Goal: Task Accomplishment & Management: Manage account settings

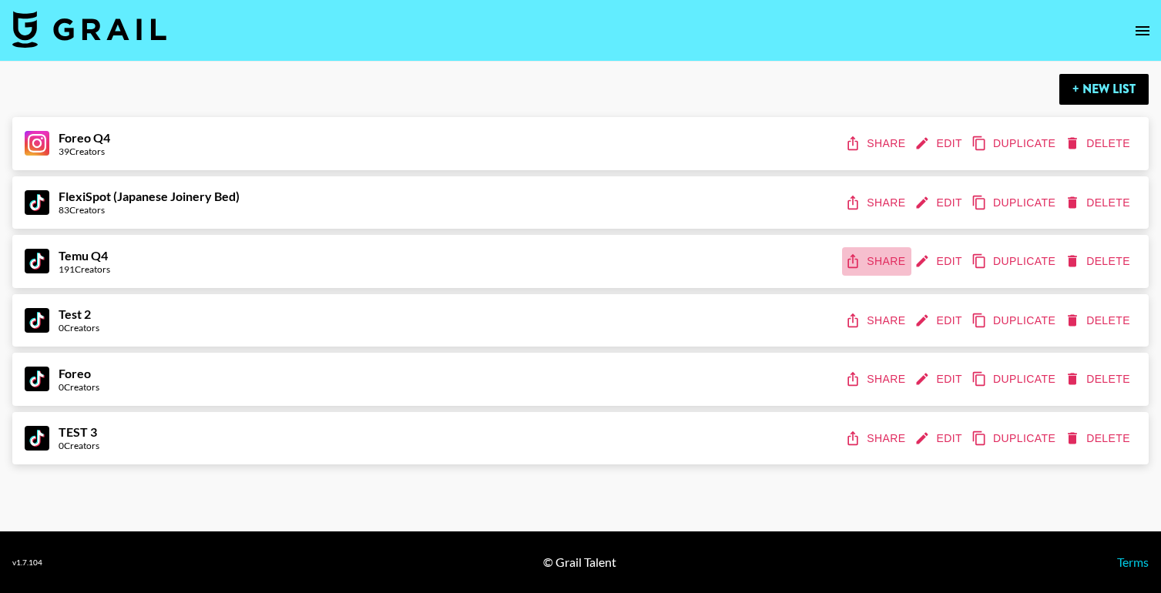
click at [881, 263] on button "Share" at bounding box center [876, 261] width 69 height 29
click at [861, 200] on button "Share" at bounding box center [876, 203] width 69 height 29
click at [948, 142] on button "Edit" at bounding box center [939, 143] width 57 height 29
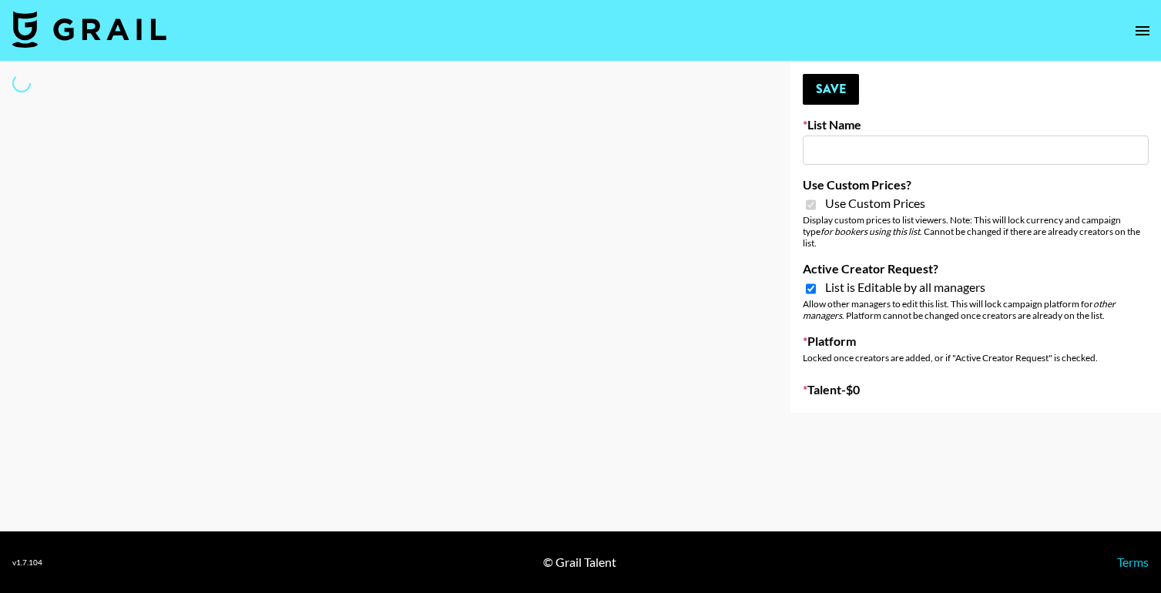
type input "Foreo Q4"
checkbox input "true"
select select "Song"
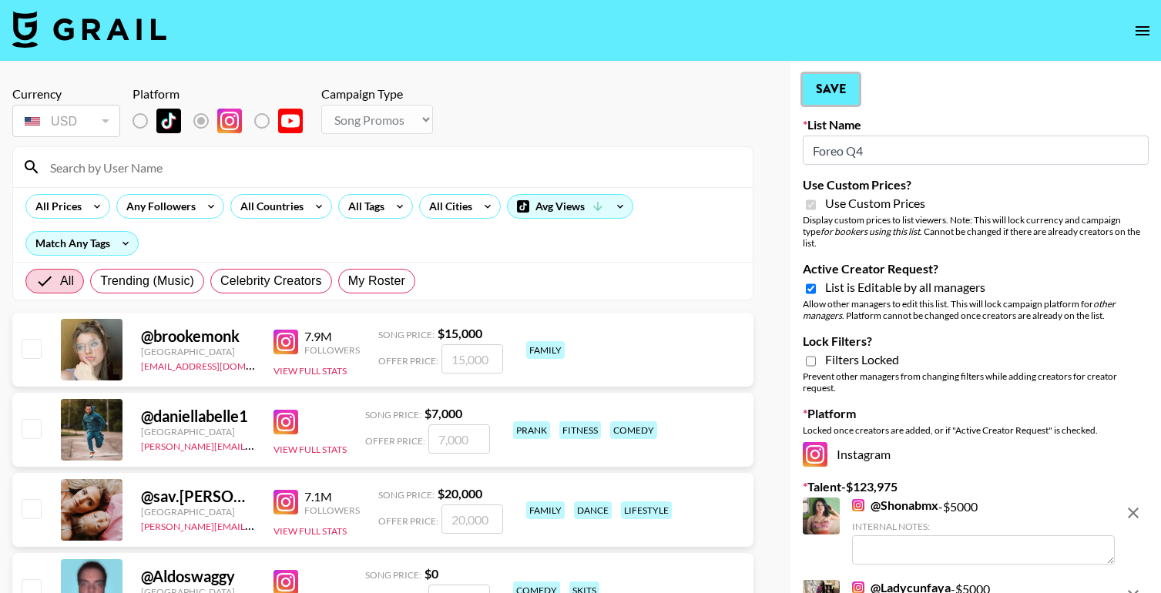
click at [833, 91] on button "Save" at bounding box center [831, 89] width 56 height 31
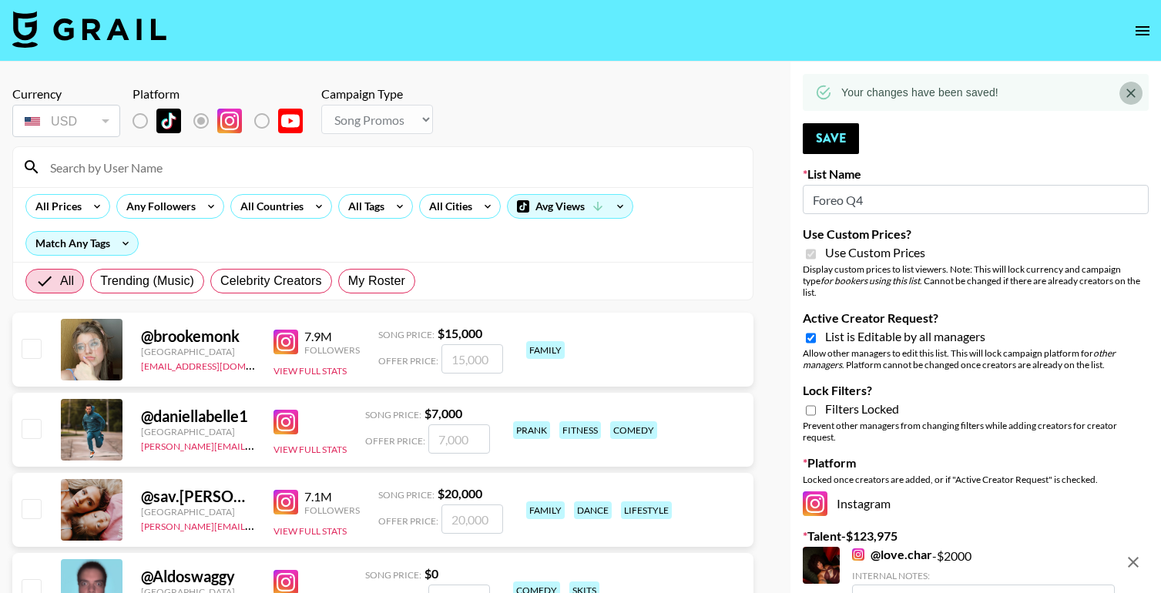
click at [1133, 92] on icon "Close" at bounding box center [1130, 93] width 15 height 15
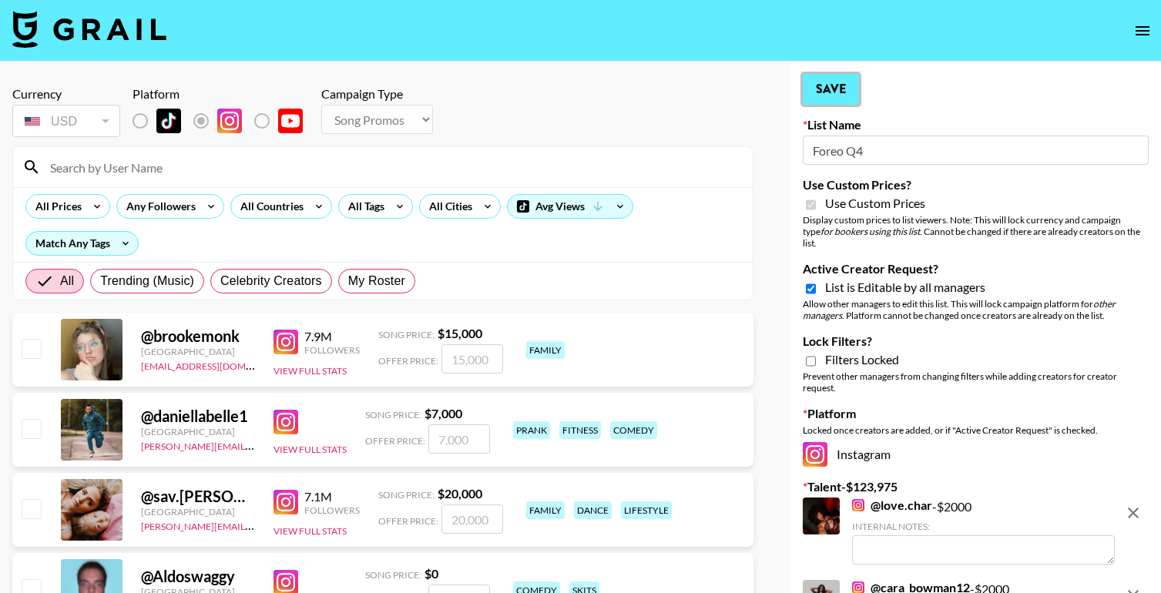
click at [827, 92] on button "Save" at bounding box center [831, 89] width 56 height 31
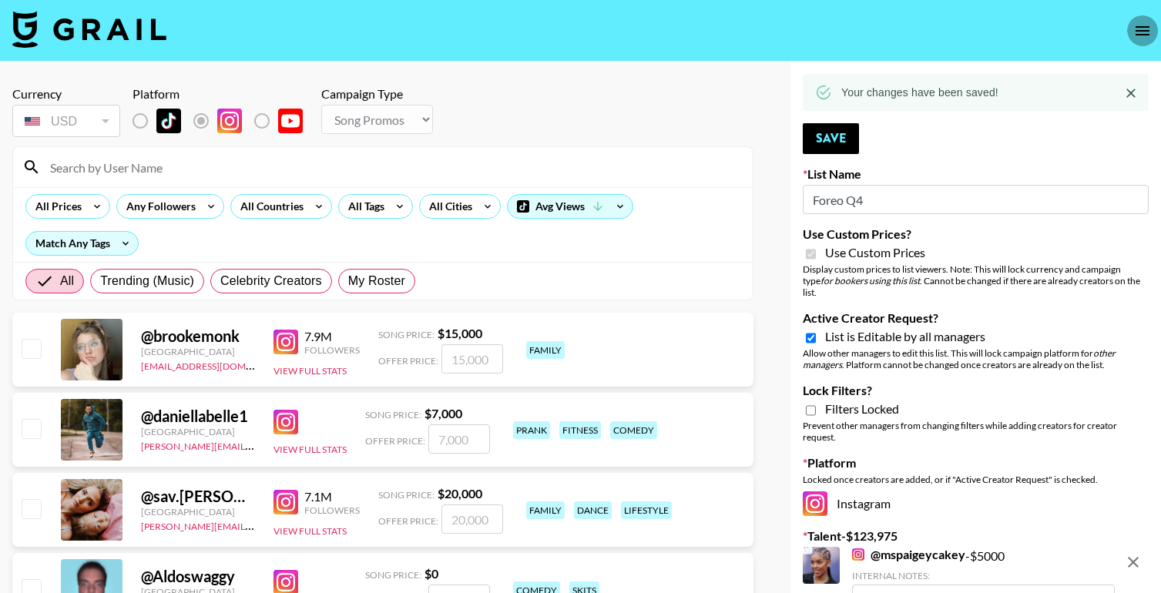
click at [1144, 30] on icon "open drawer" at bounding box center [1143, 30] width 14 height 9
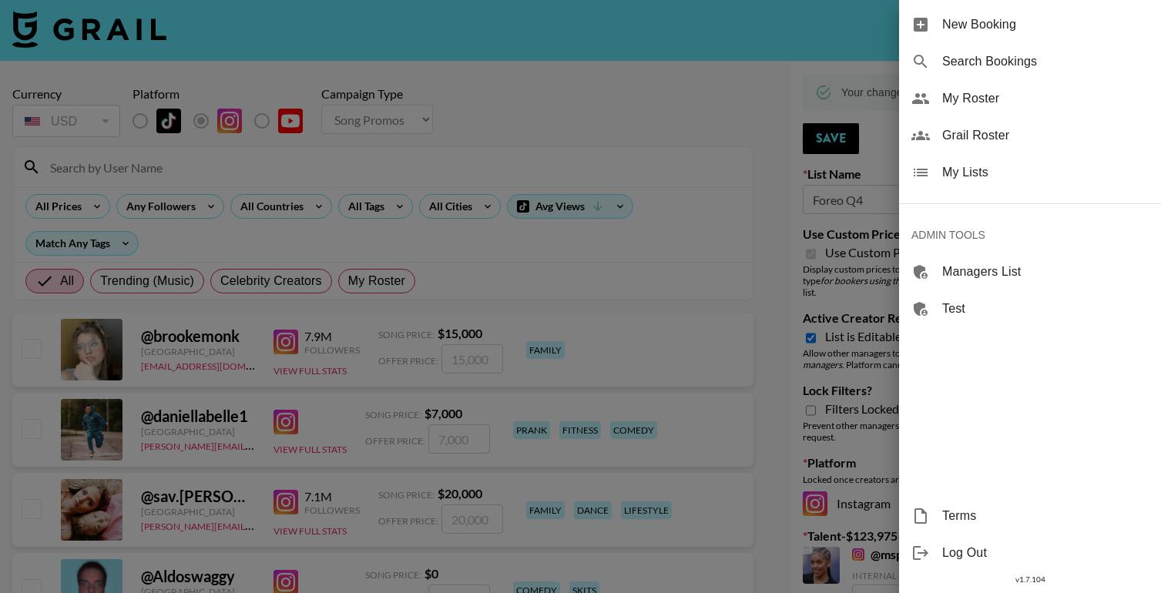
click at [820, 284] on div at bounding box center [580, 296] width 1161 height 593
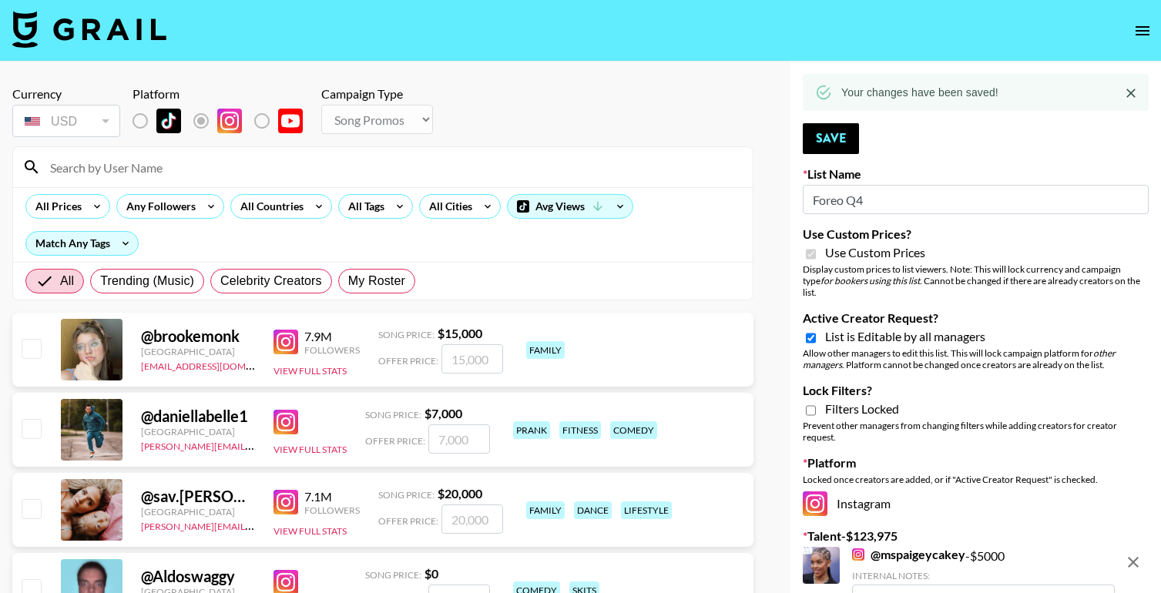
click at [808, 404] on input "Lock Filters?" at bounding box center [811, 411] width 10 height 14
checkbox input "true"
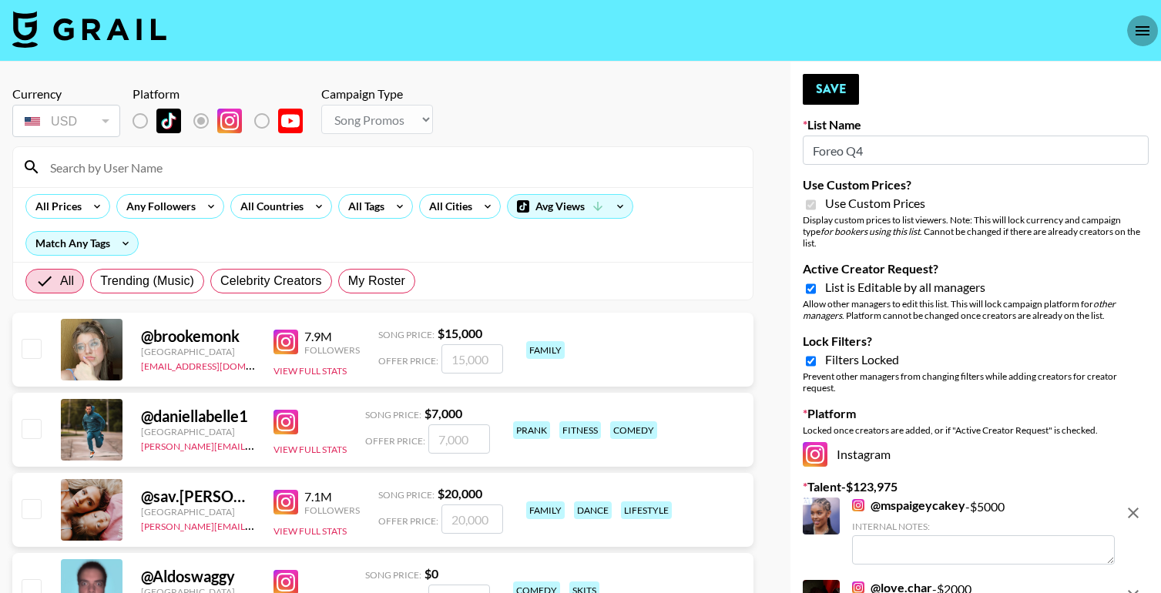
click at [1139, 30] on icon "open drawer" at bounding box center [1143, 30] width 14 height 9
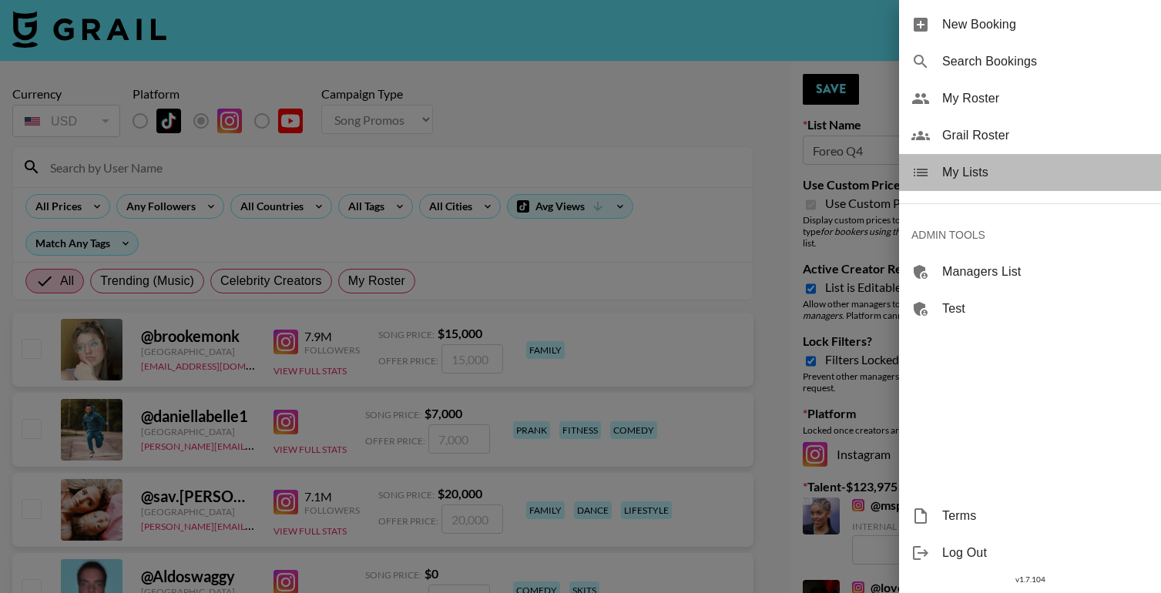
click at [975, 167] on span "My Lists" at bounding box center [1045, 172] width 206 height 18
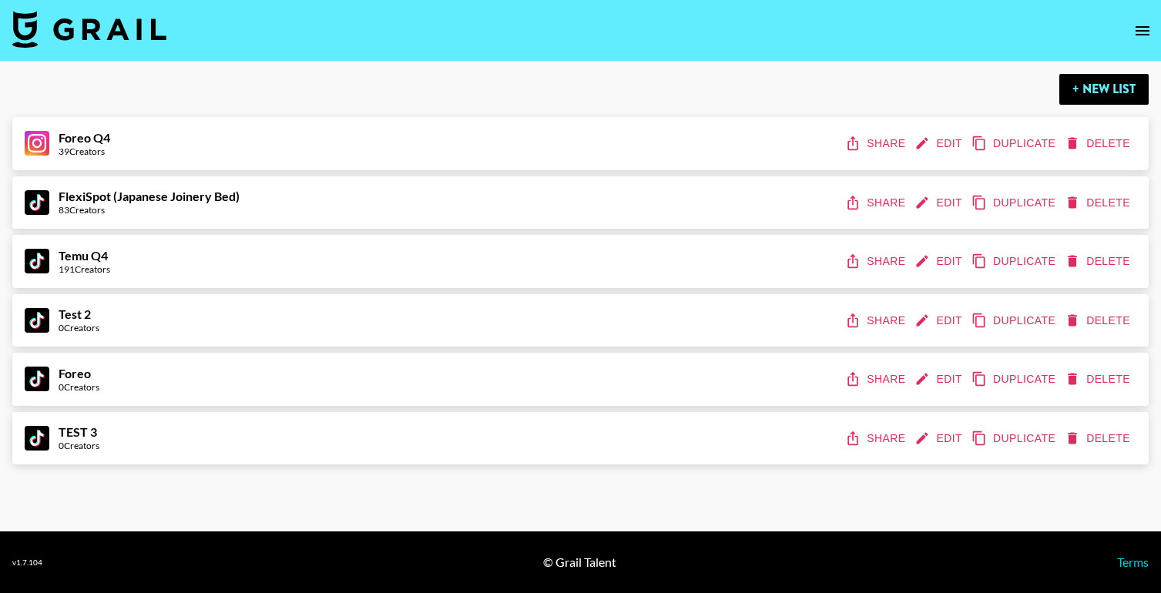
click at [854, 139] on icon "share" at bounding box center [853, 143] width 10 height 14
click at [938, 142] on button "Edit" at bounding box center [939, 143] width 57 height 29
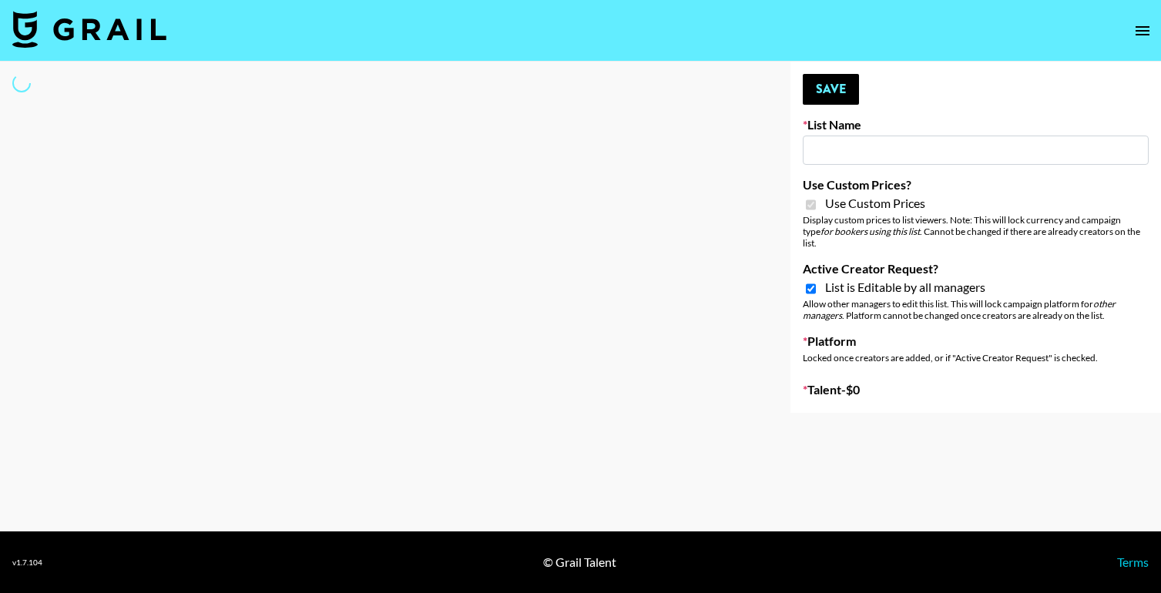
type input "Foreo Q4"
checkbox input "true"
select select "Song"
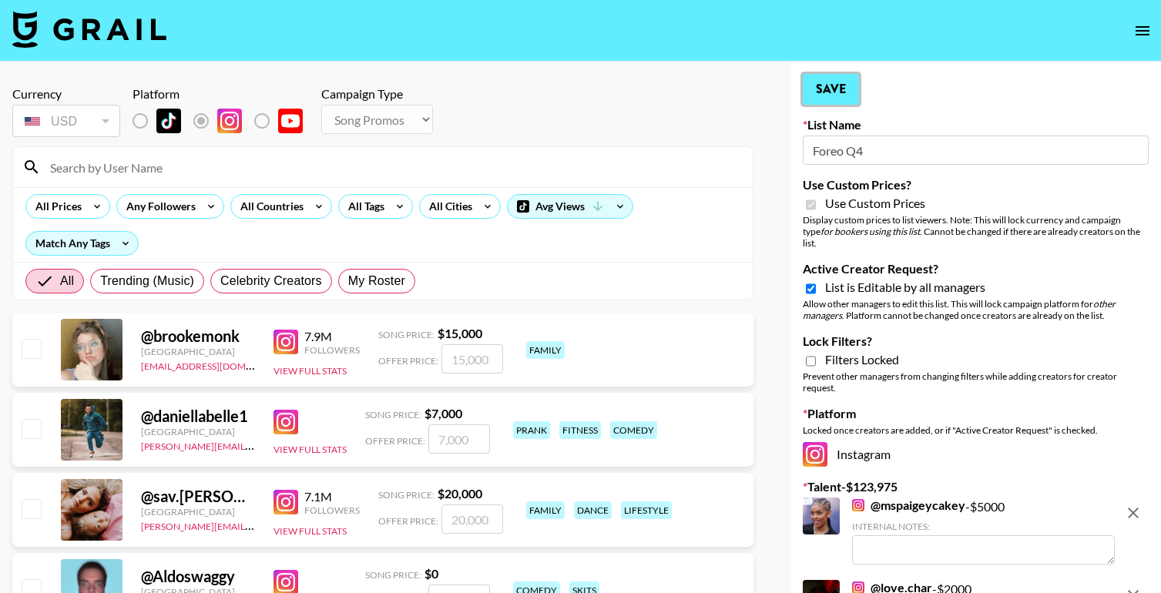
click at [843, 88] on button "Save" at bounding box center [831, 89] width 56 height 31
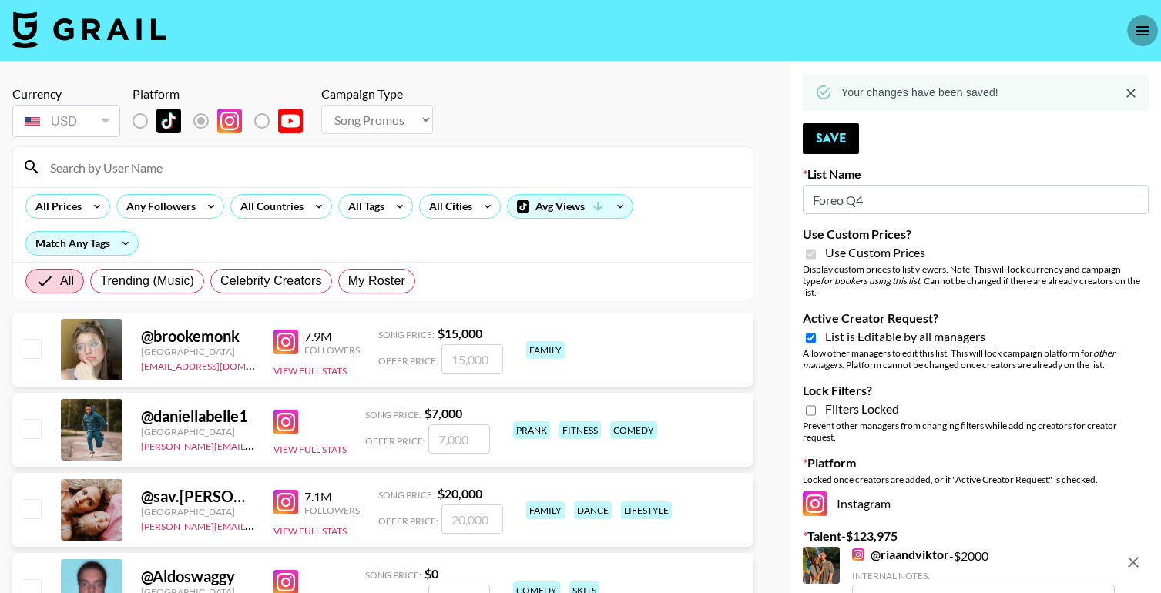
click at [1143, 29] on icon "open drawer" at bounding box center [1142, 31] width 18 height 18
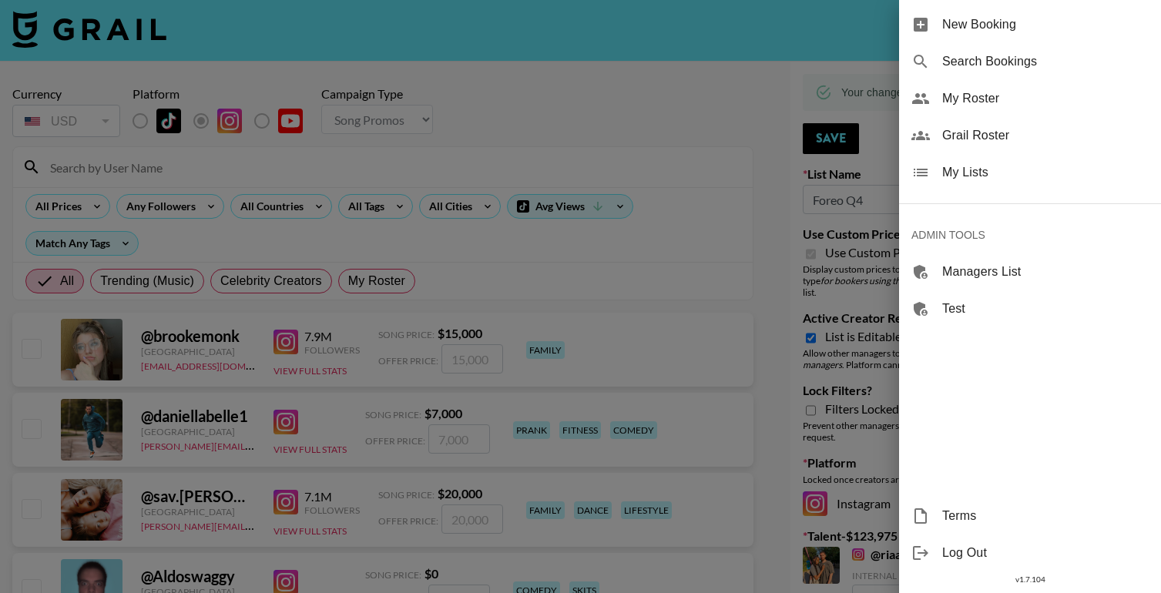
click at [971, 179] on span "My Lists" at bounding box center [1045, 172] width 206 height 18
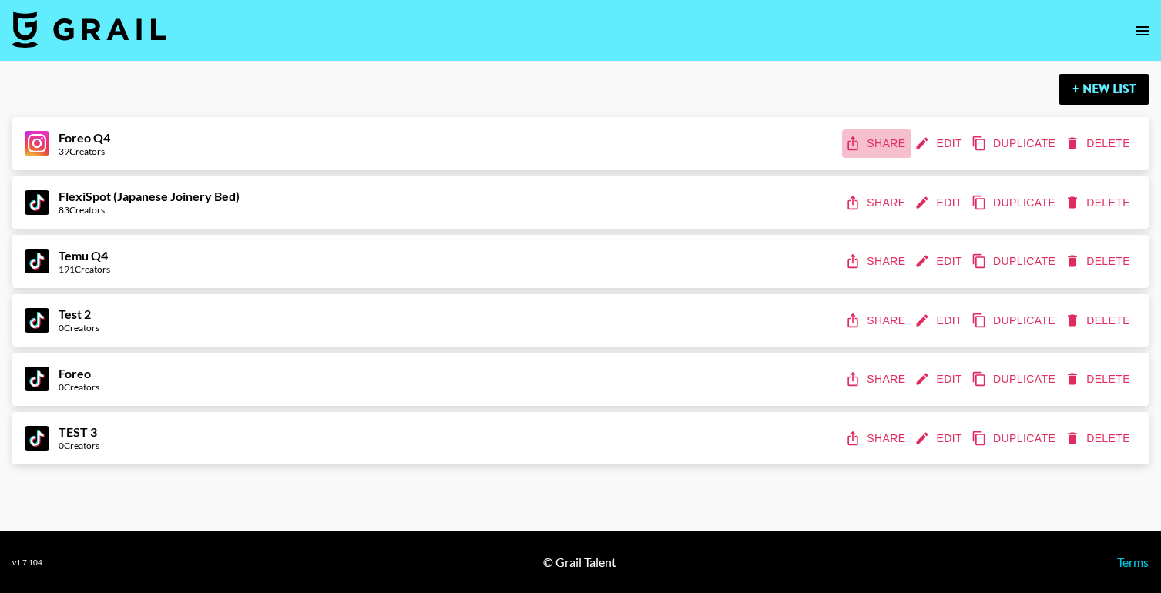
click at [869, 145] on button "Share" at bounding box center [876, 143] width 69 height 29
click at [945, 147] on button "Edit" at bounding box center [939, 143] width 57 height 29
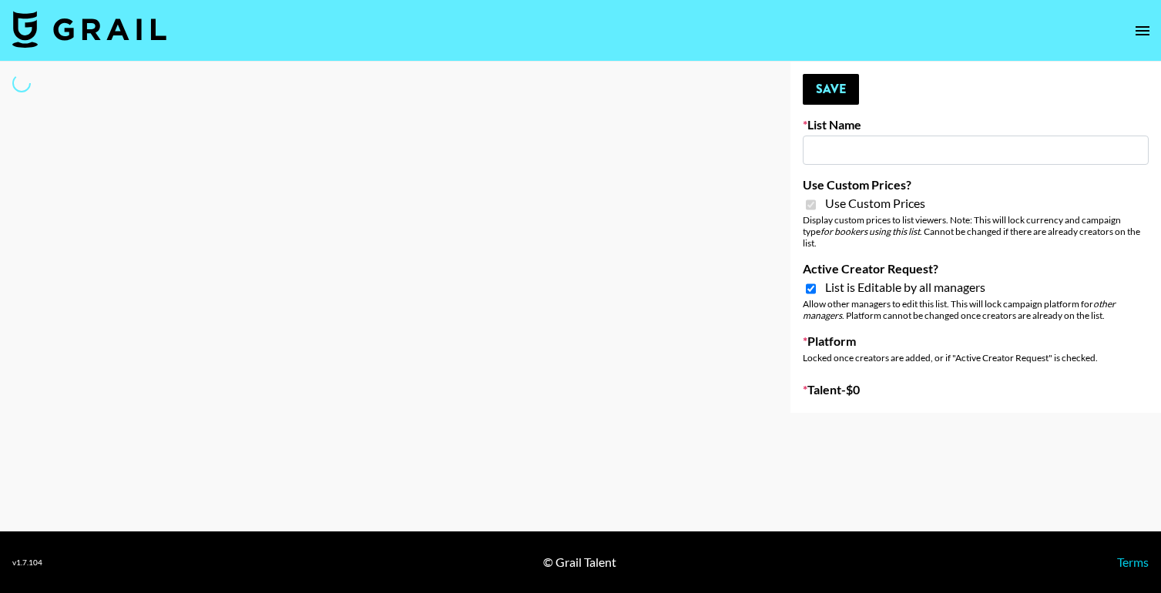
type input "Foreo Q4"
checkbox input "true"
select select "Song"
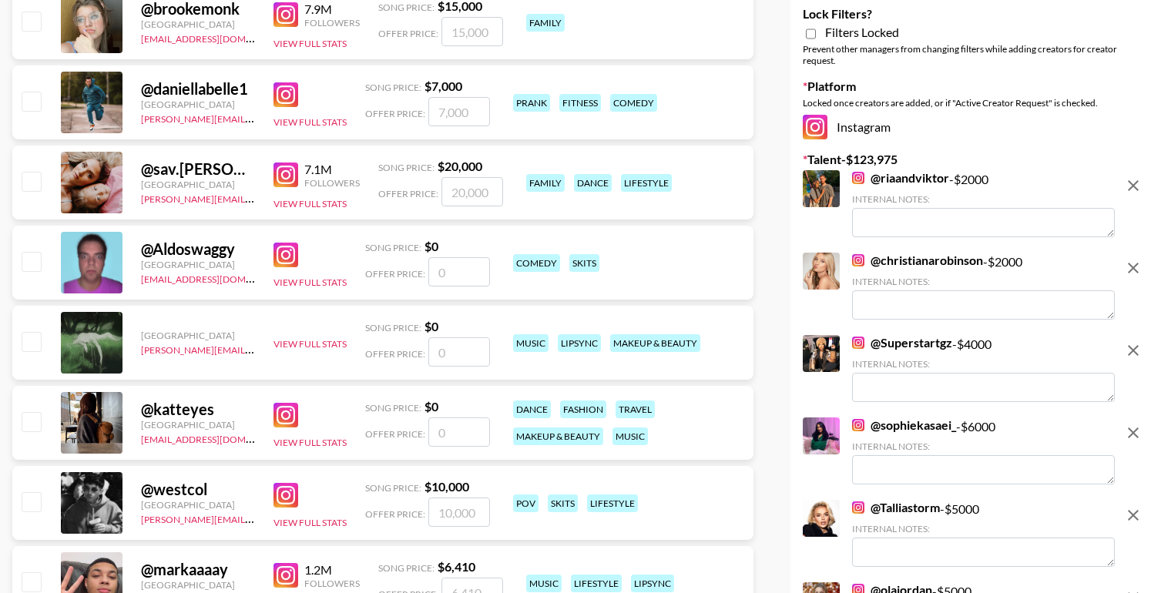
scroll to position [341, 0]
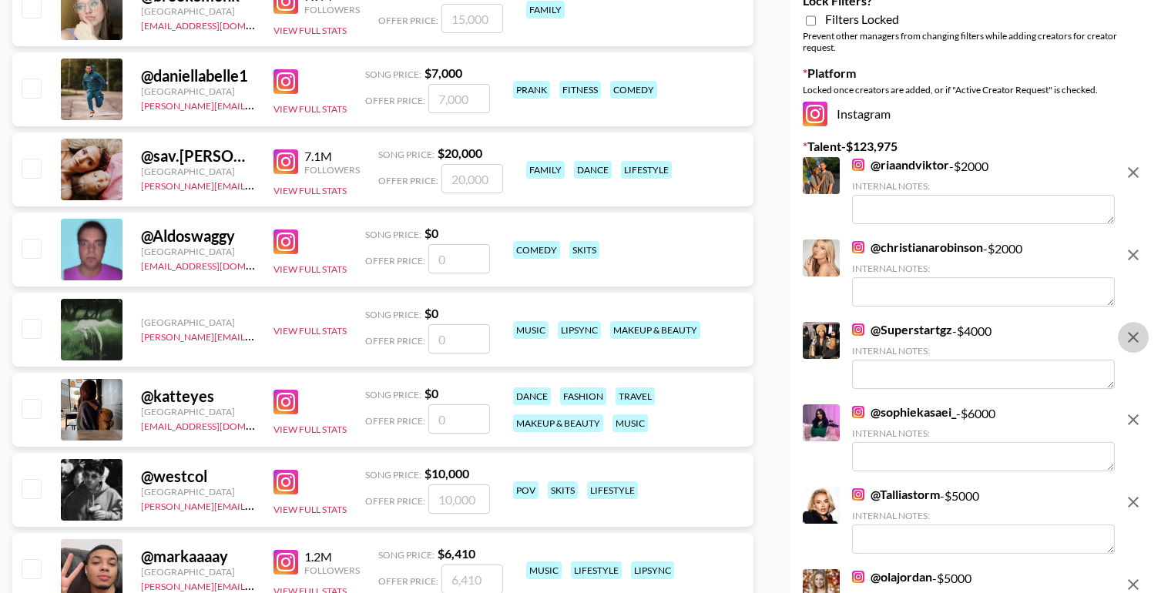
click at [1130, 332] on icon "remove" at bounding box center [1133, 337] width 11 height 11
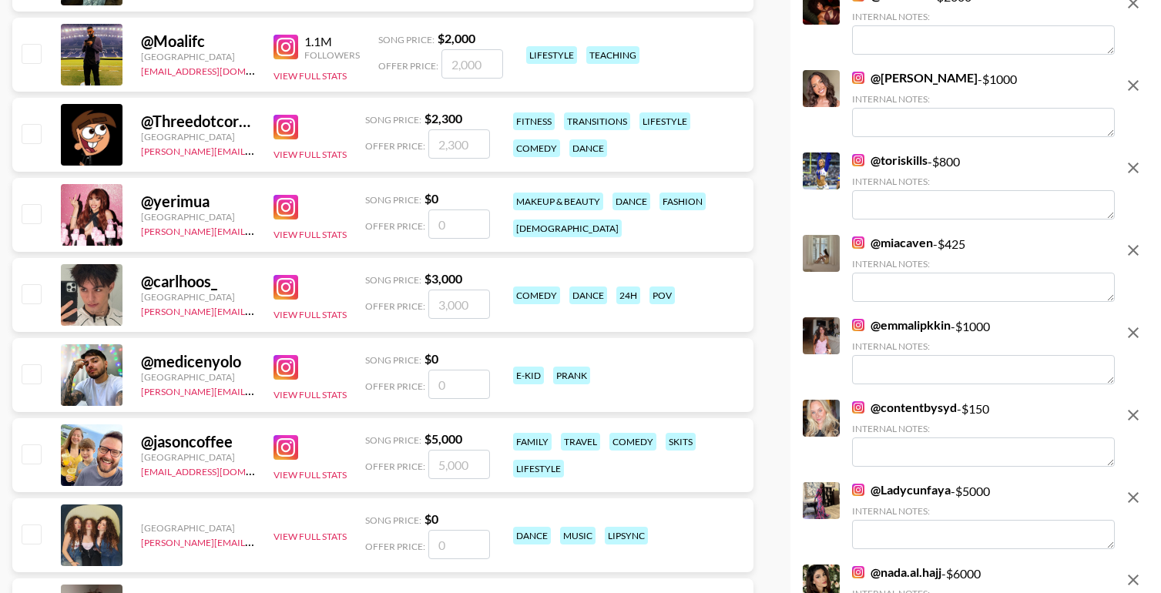
scroll to position [1433, 0]
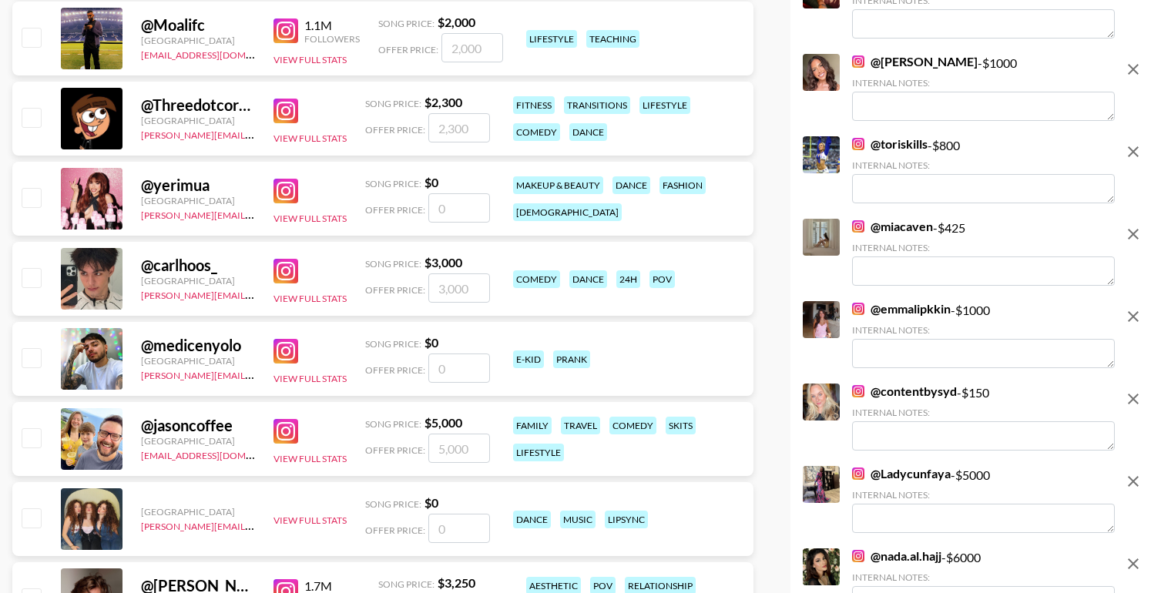
click at [1131, 472] on icon "remove" at bounding box center [1133, 481] width 18 height 18
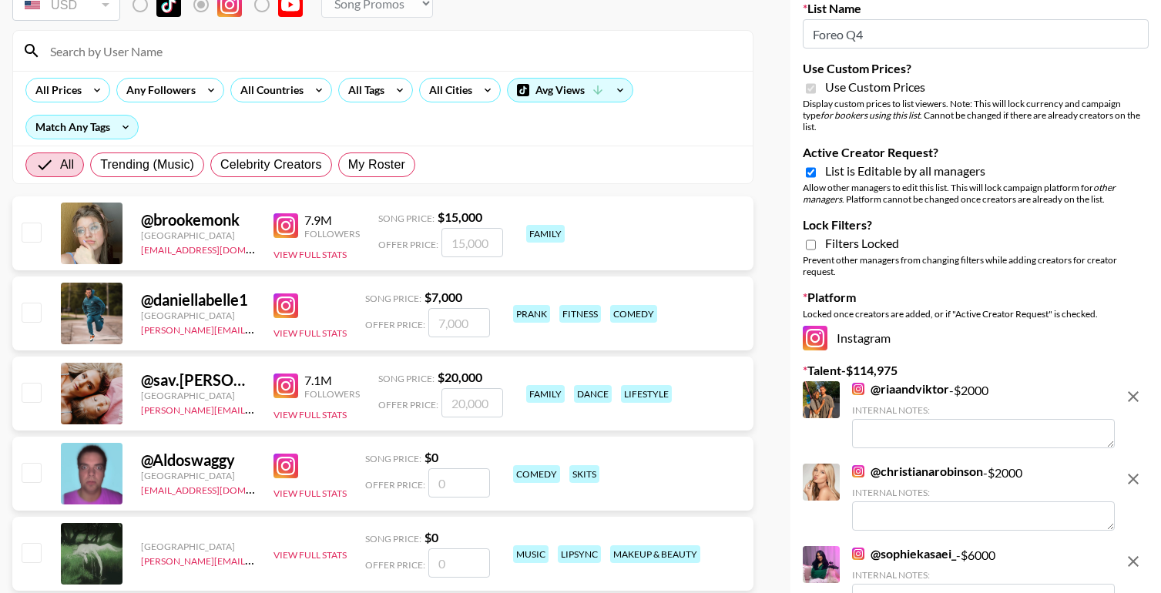
scroll to position [0, 0]
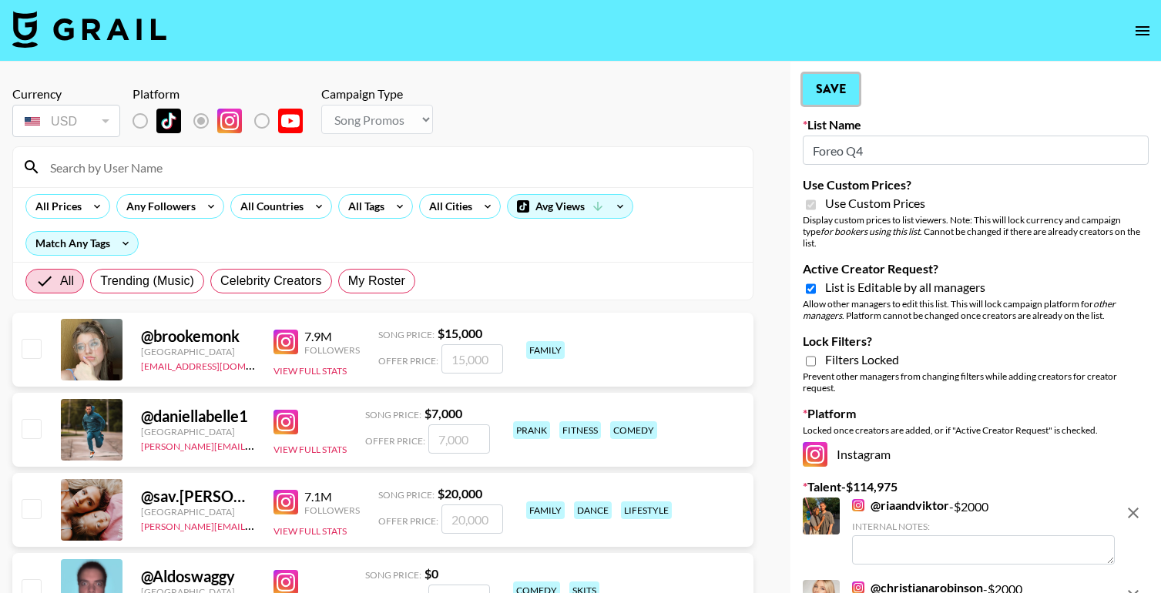
click at [836, 87] on button "Save" at bounding box center [831, 89] width 56 height 31
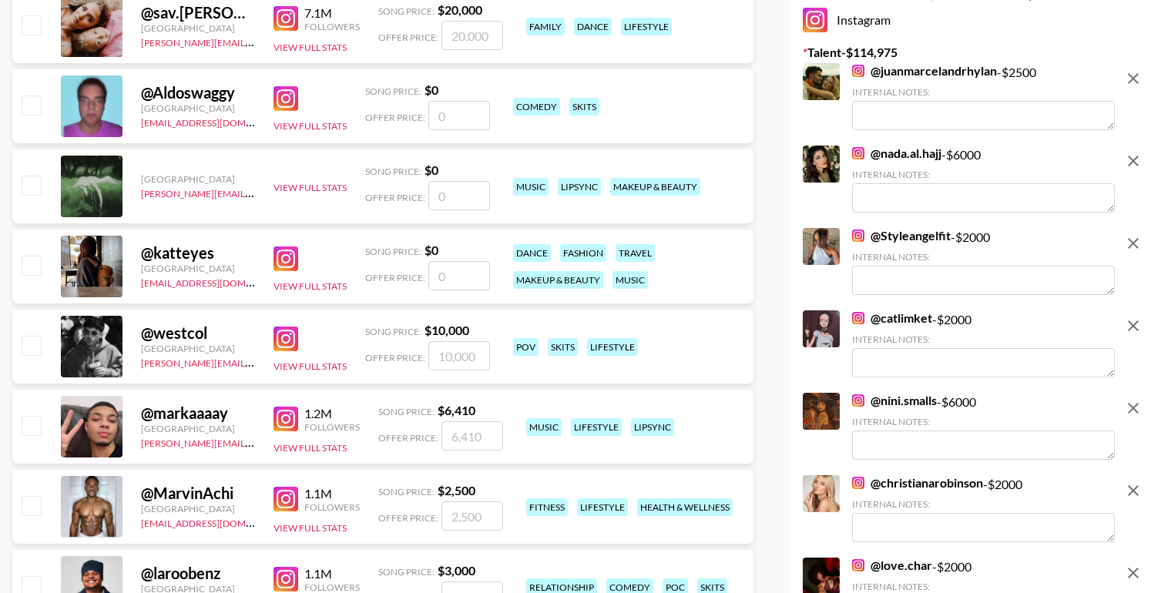
scroll to position [502, 0]
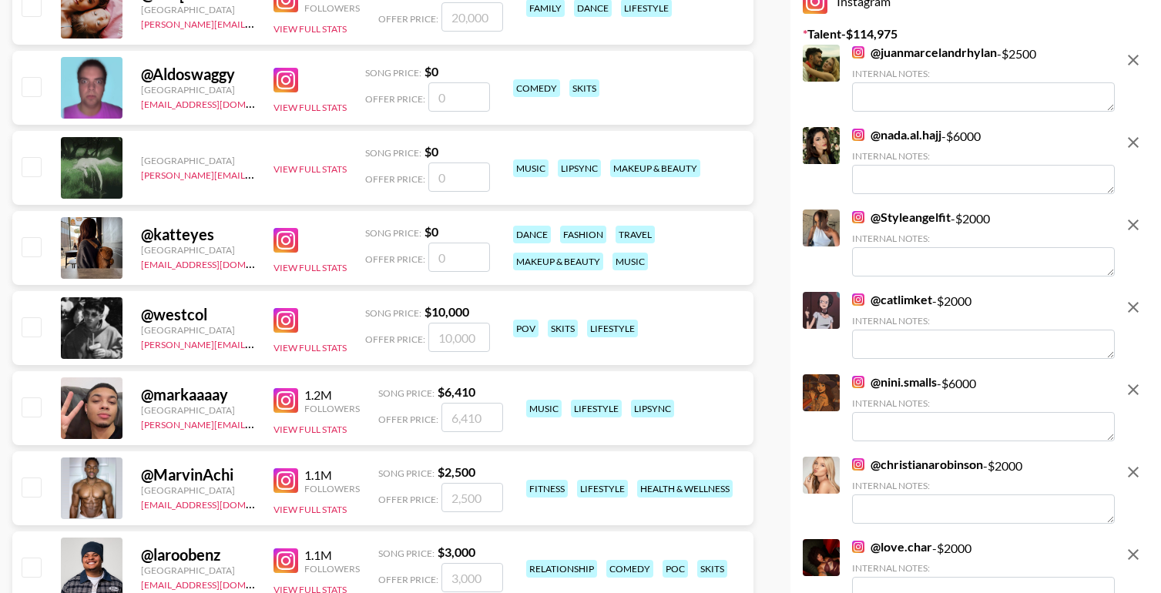
click at [1136, 384] on icon "remove" at bounding box center [1133, 389] width 11 height 11
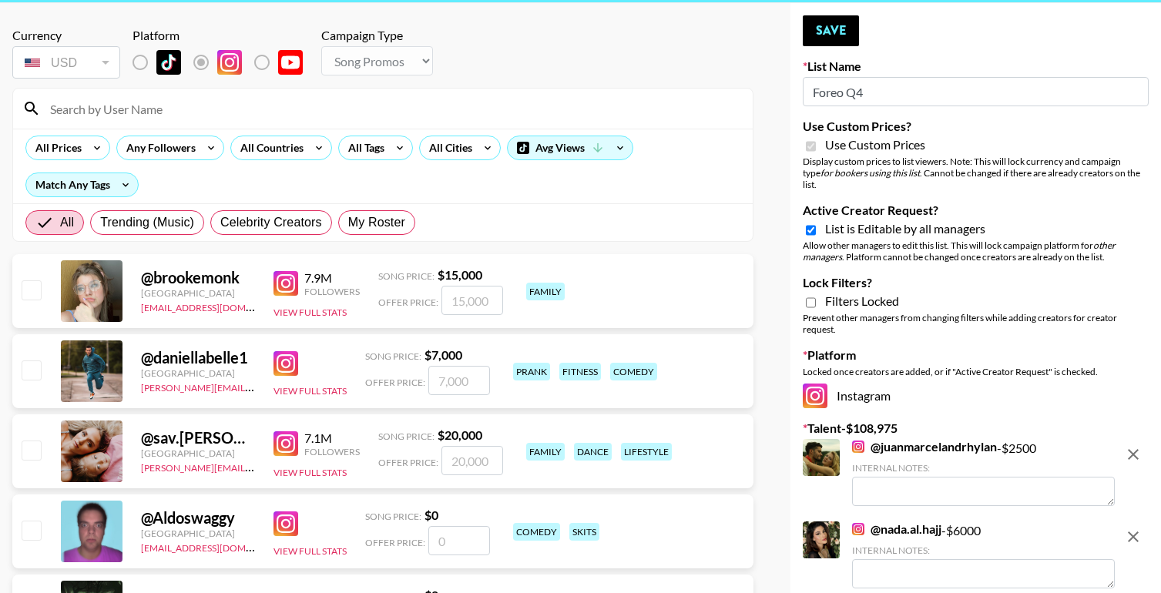
scroll to position [54, 0]
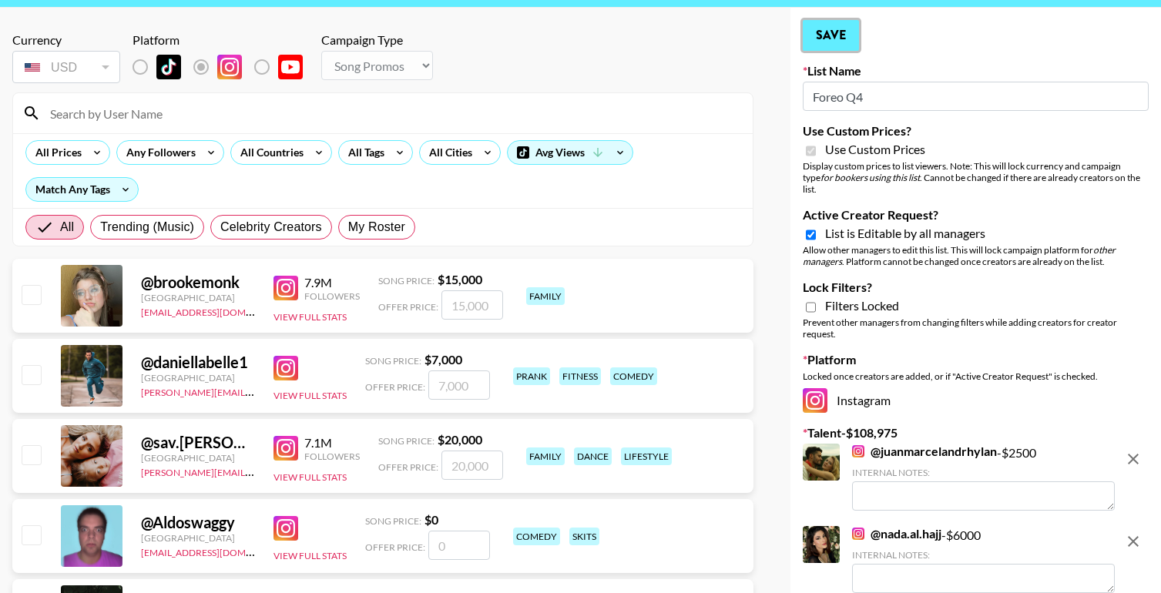
click at [827, 42] on button "Save" at bounding box center [831, 35] width 56 height 31
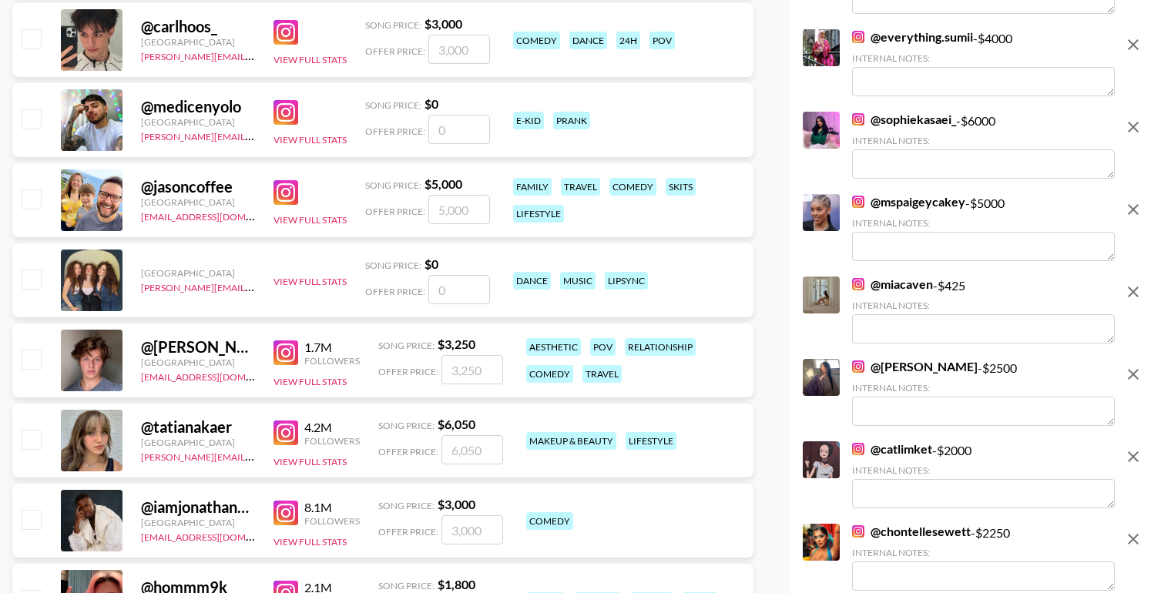
scroll to position [1673, 0]
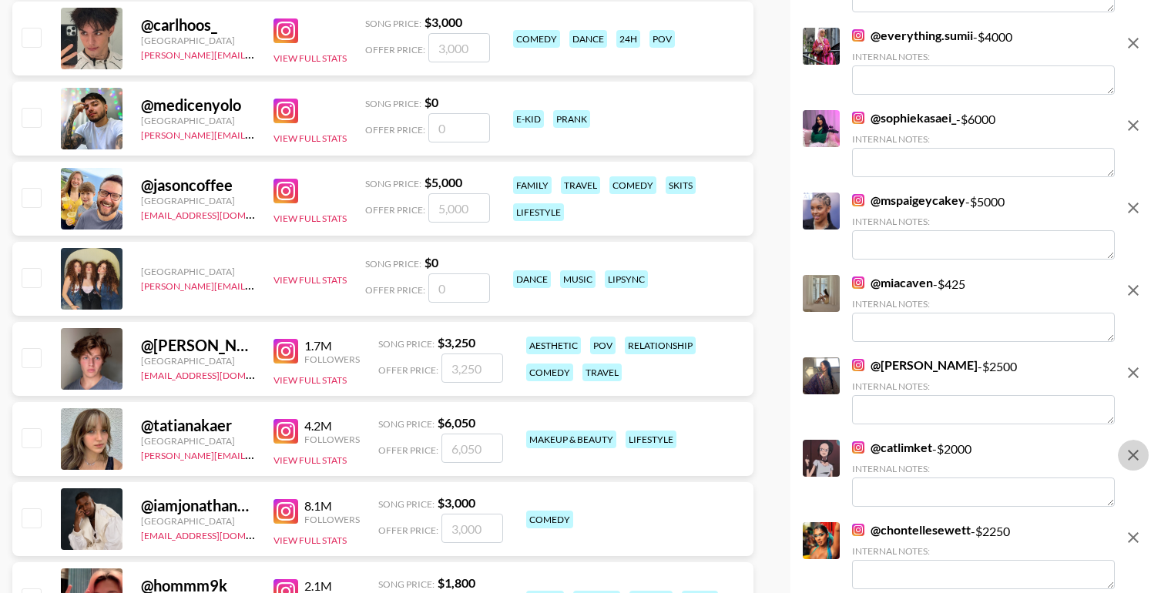
click at [1134, 450] on icon "remove" at bounding box center [1133, 455] width 11 height 11
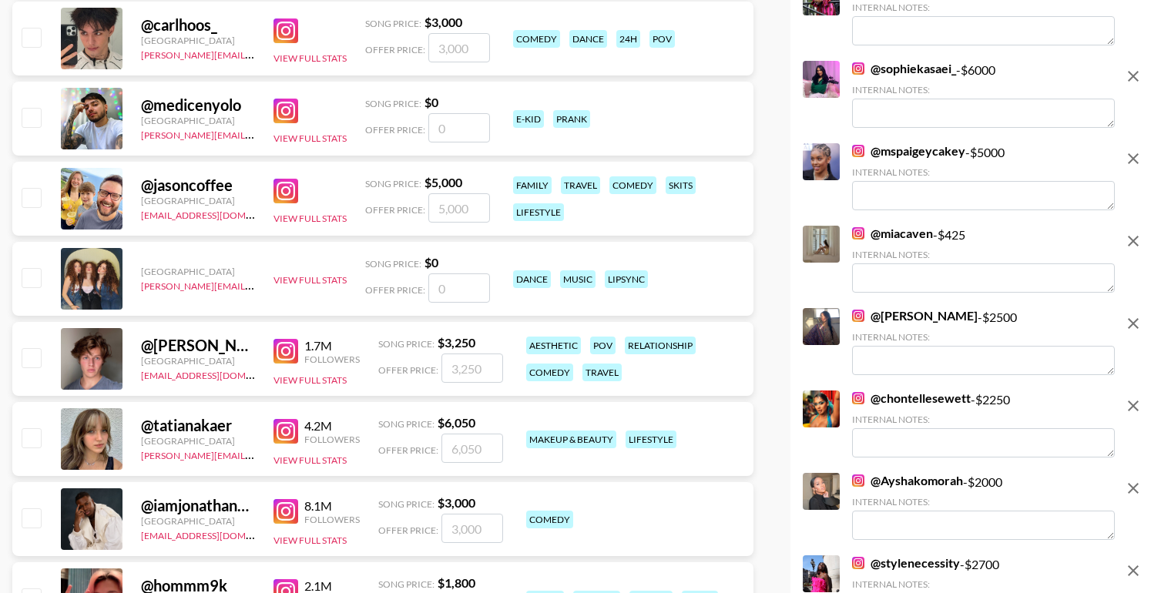
click at [1132, 401] on icon "remove" at bounding box center [1133, 406] width 11 height 11
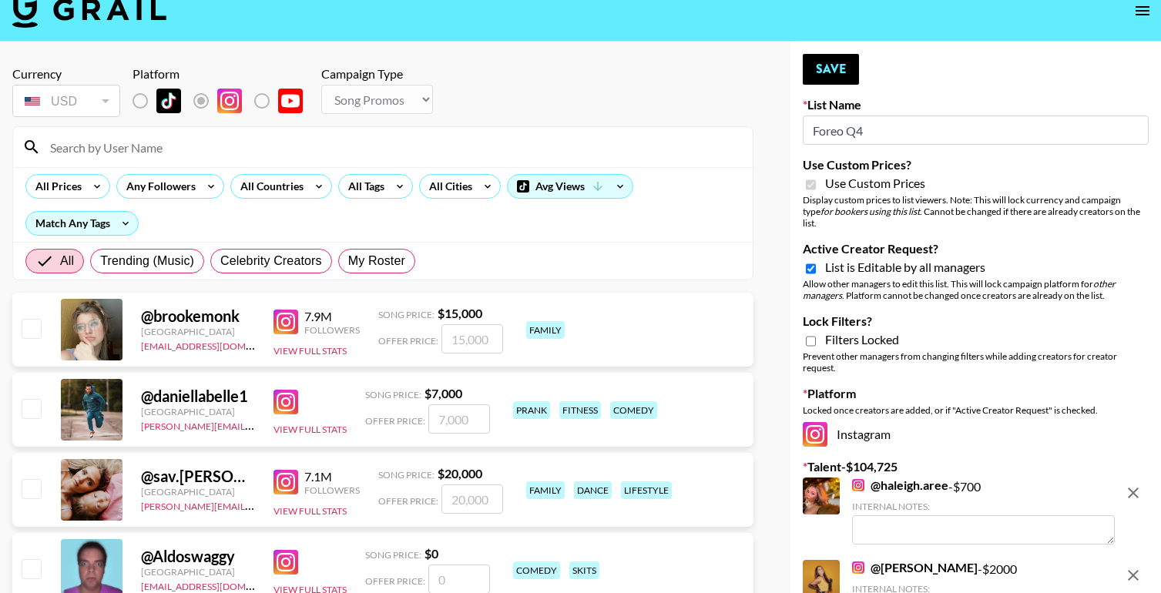
scroll to position [0, 0]
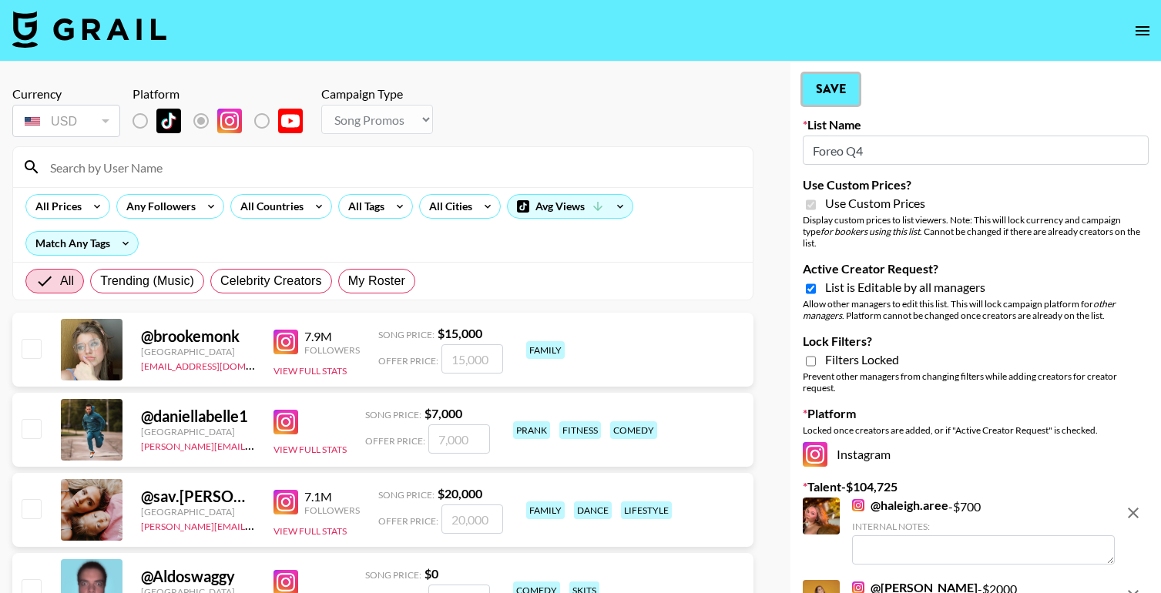
click at [837, 91] on button "Save" at bounding box center [831, 89] width 56 height 31
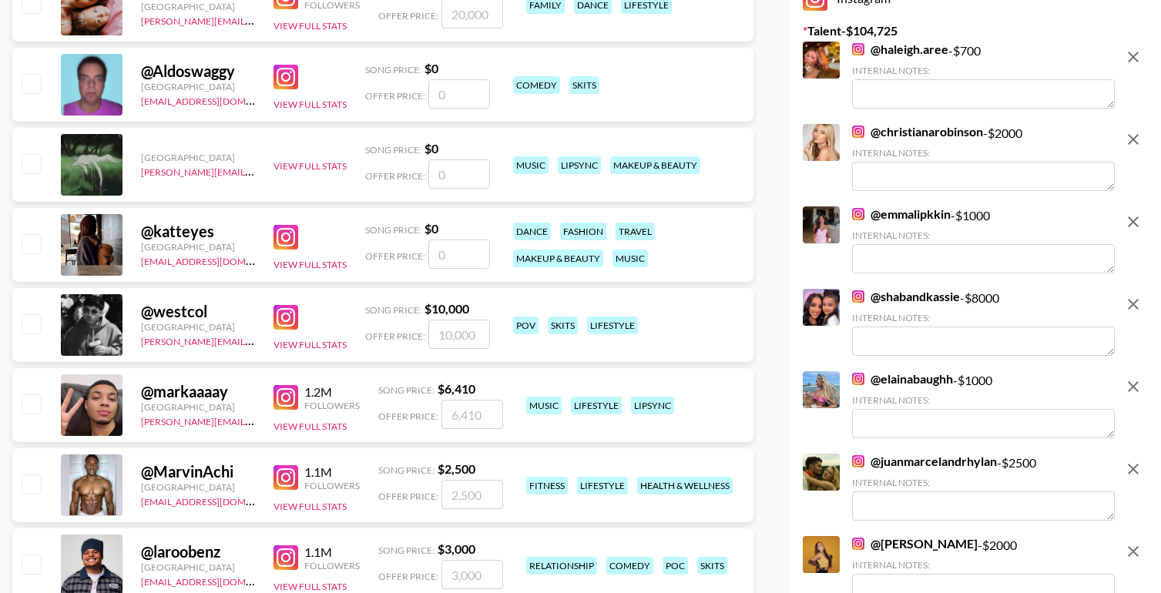
scroll to position [514, 0]
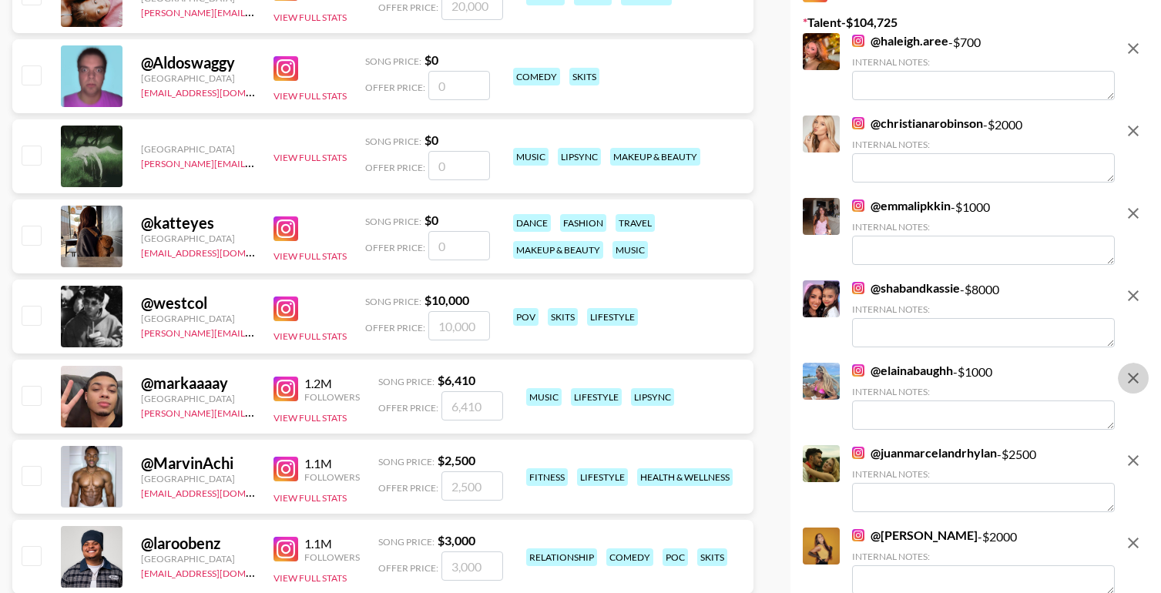
click at [1133, 369] on icon "remove" at bounding box center [1133, 378] width 18 height 18
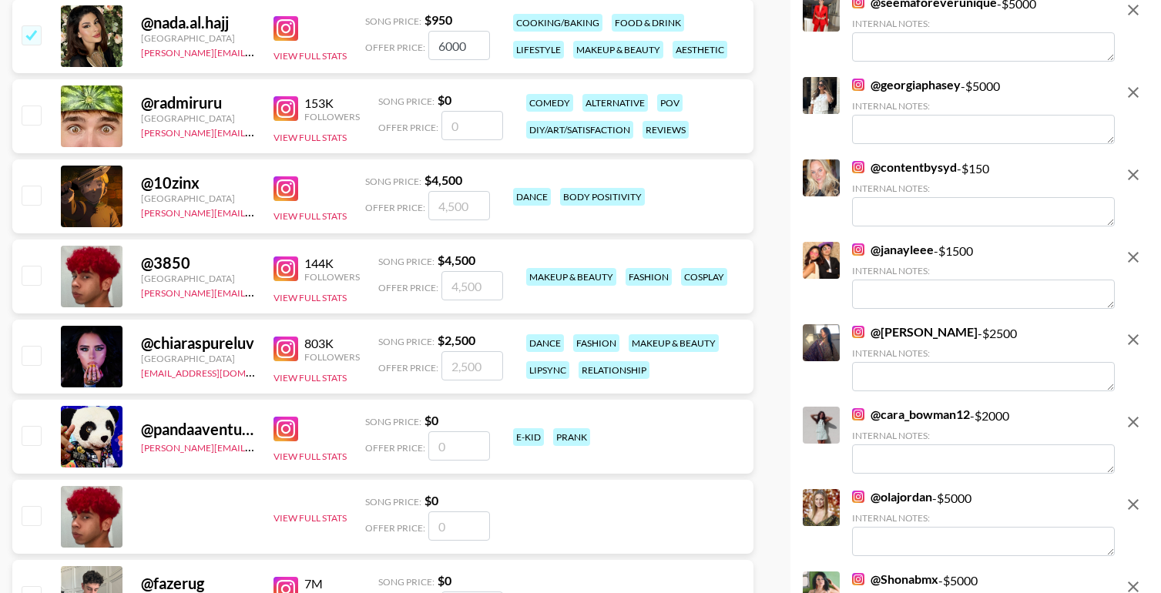
scroll to position [2324, 0]
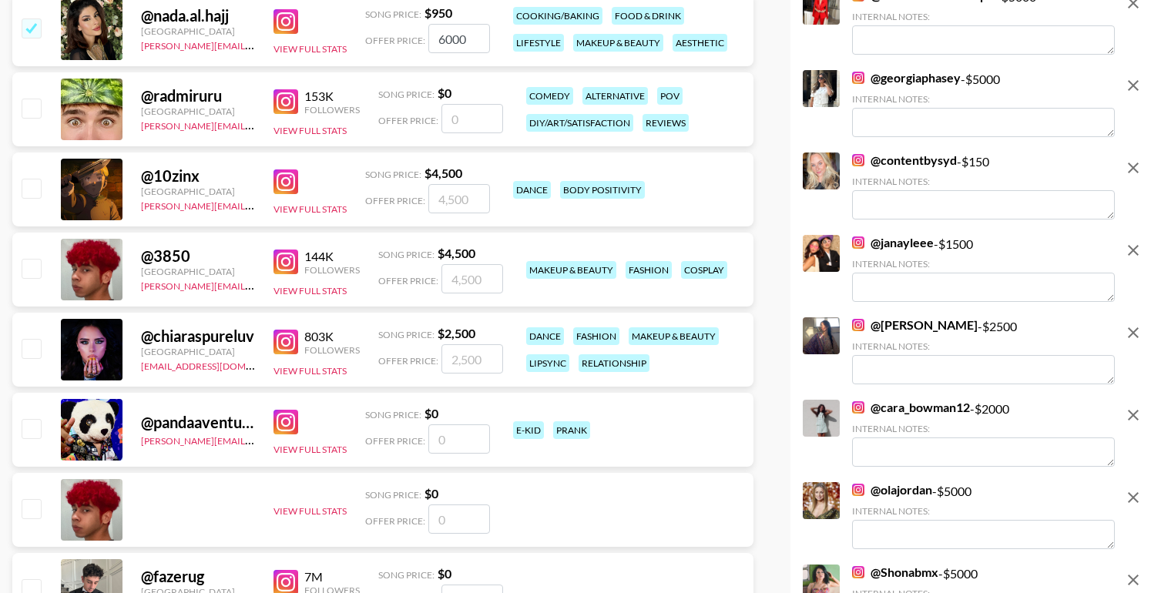
click at [1134, 410] on icon "remove" at bounding box center [1133, 415] width 11 height 11
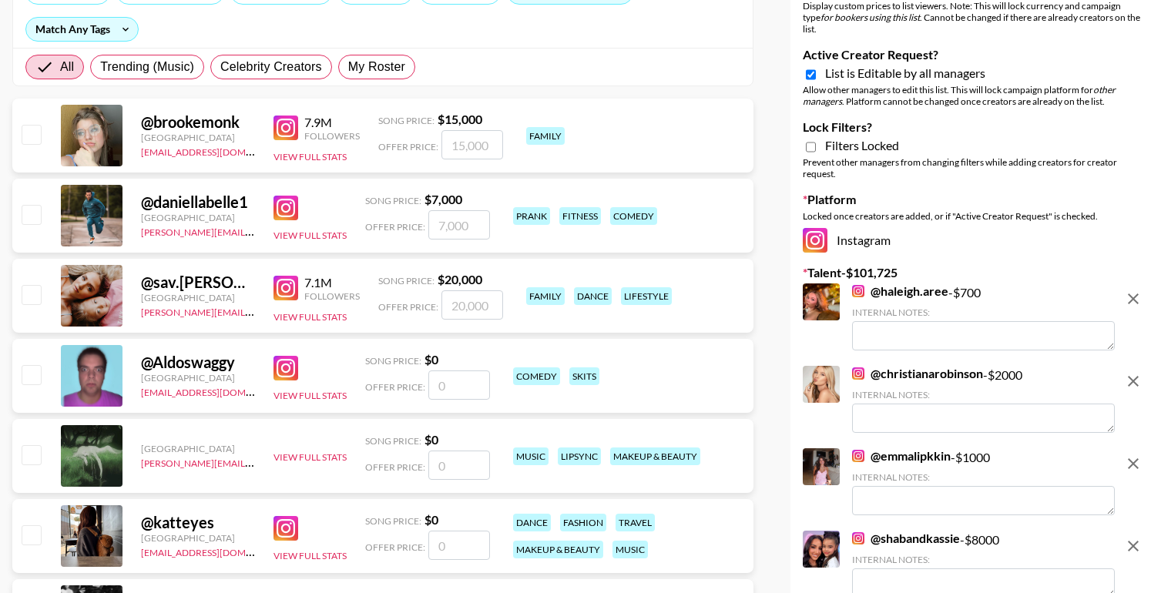
scroll to position [0, 0]
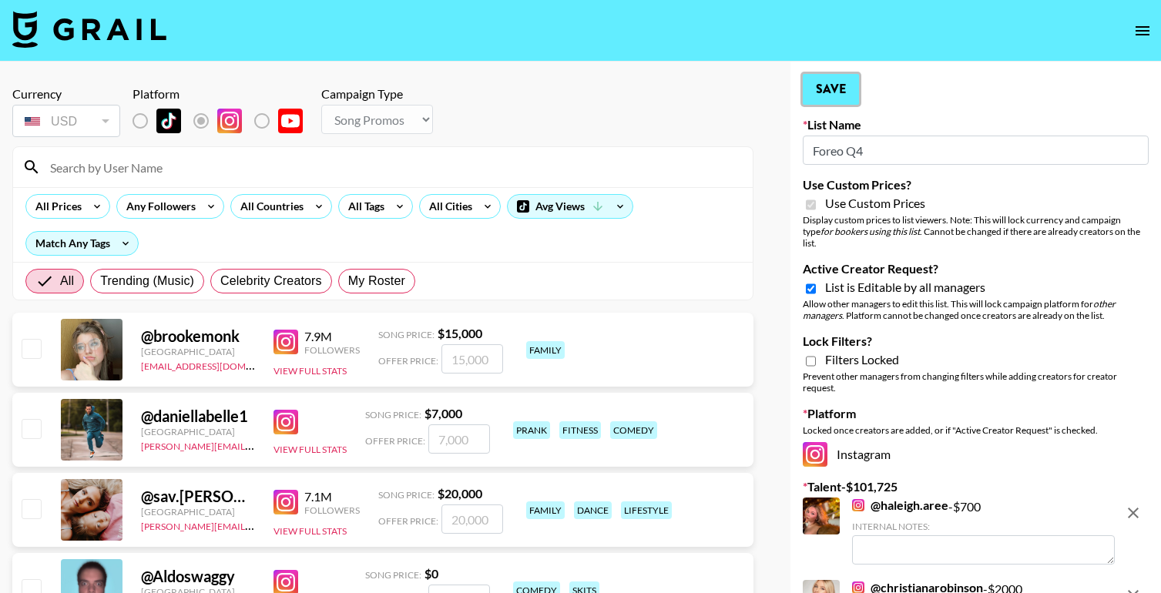
click at [837, 91] on button "Save" at bounding box center [831, 89] width 56 height 31
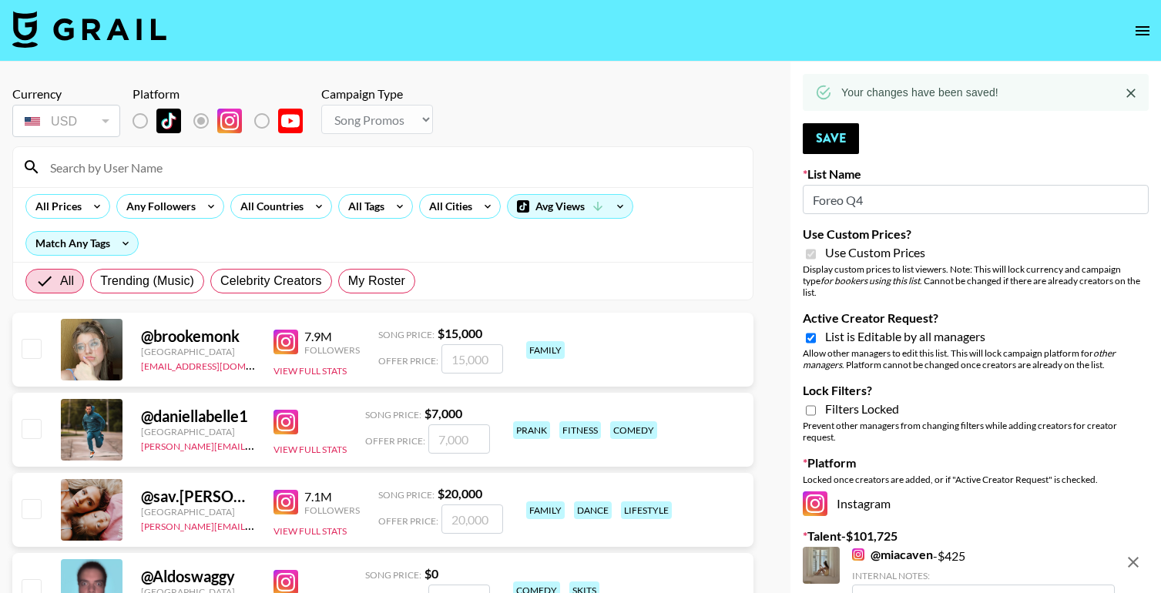
click at [811, 404] on input "Lock Filters?" at bounding box center [811, 411] width 10 height 14
checkbox input "true"
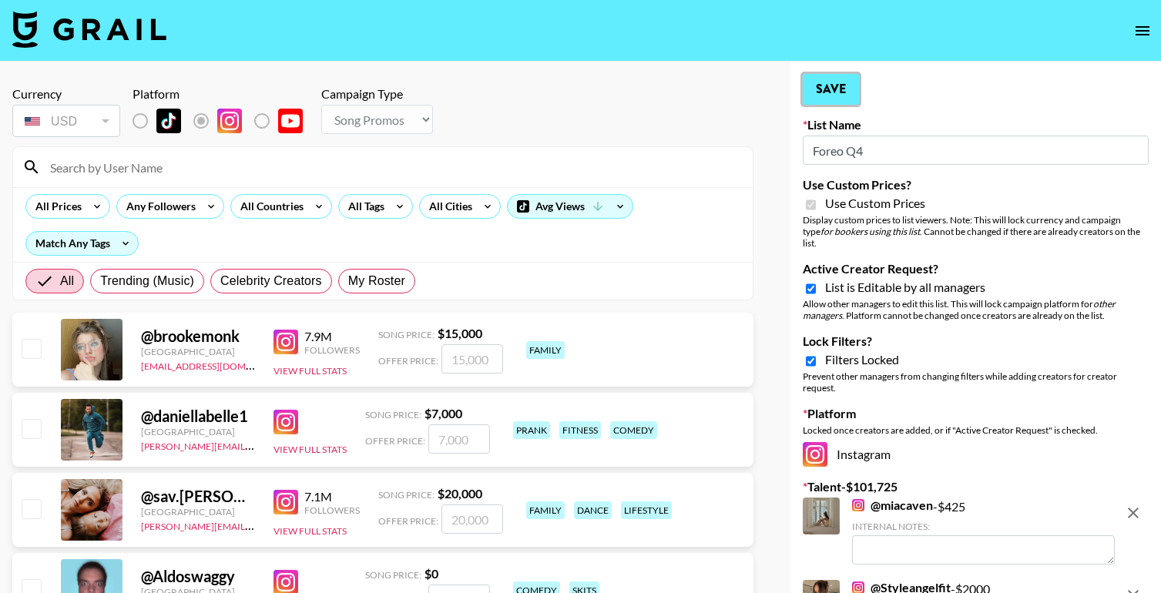
click at [840, 85] on button "Save" at bounding box center [831, 89] width 56 height 31
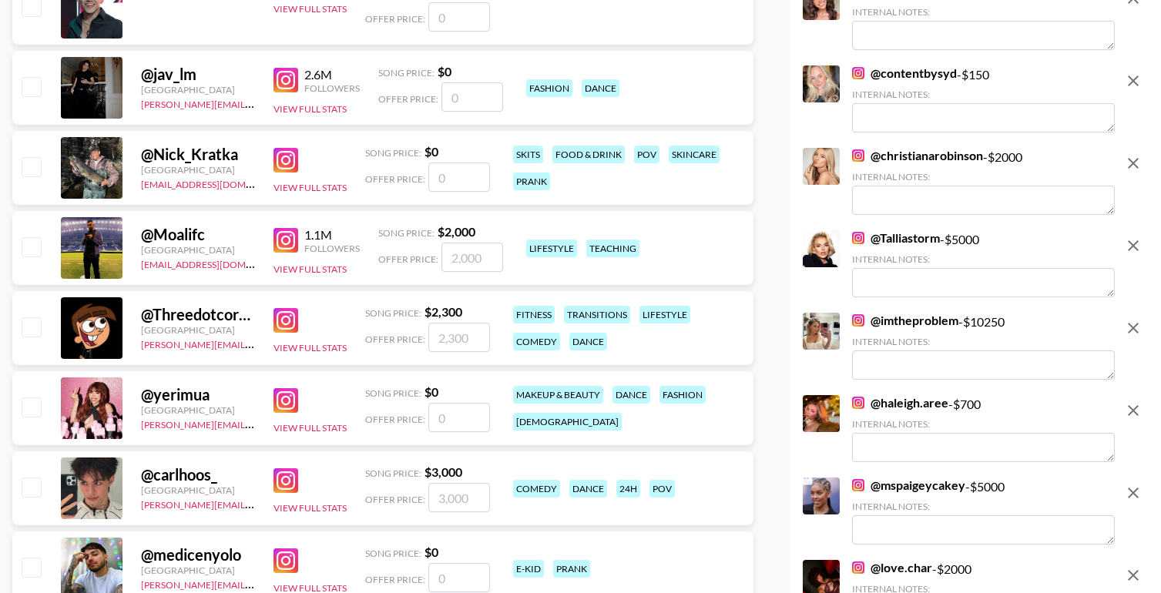
scroll to position [1236, 0]
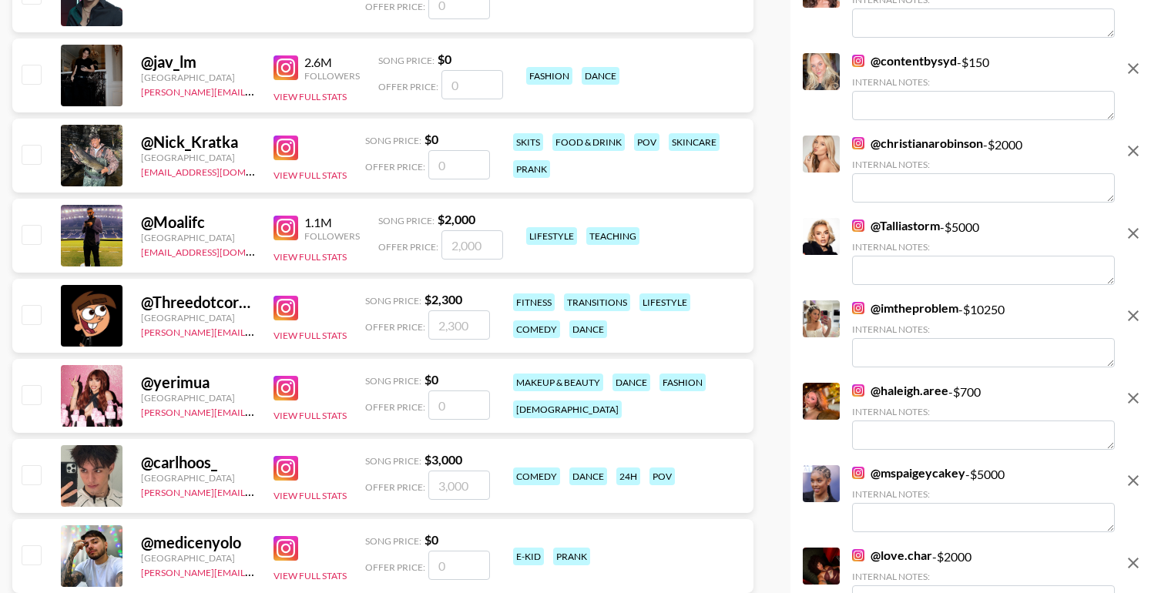
click at [1135, 393] on icon "remove" at bounding box center [1133, 398] width 11 height 11
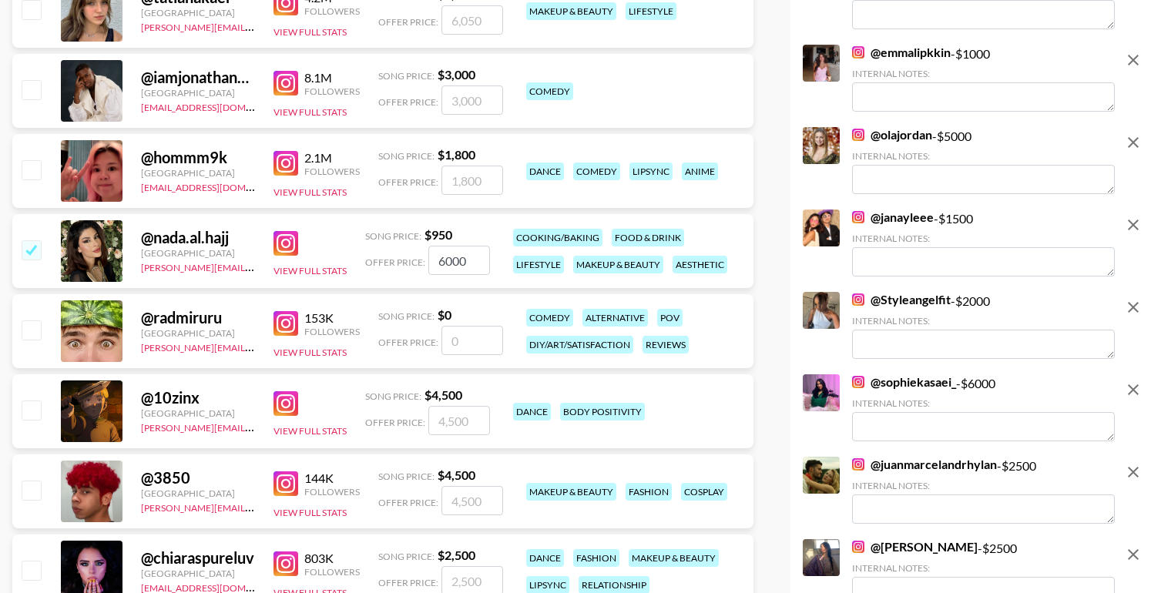
scroll to position [2102, 0]
click at [1134, 466] on icon "remove" at bounding box center [1133, 471] width 11 height 11
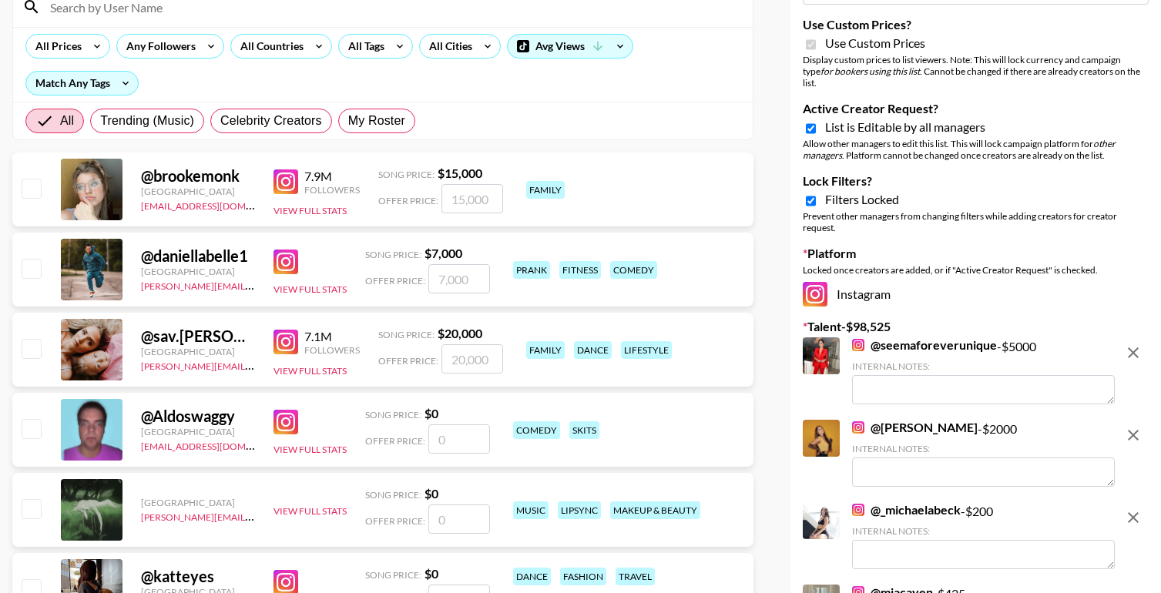
scroll to position [0, 0]
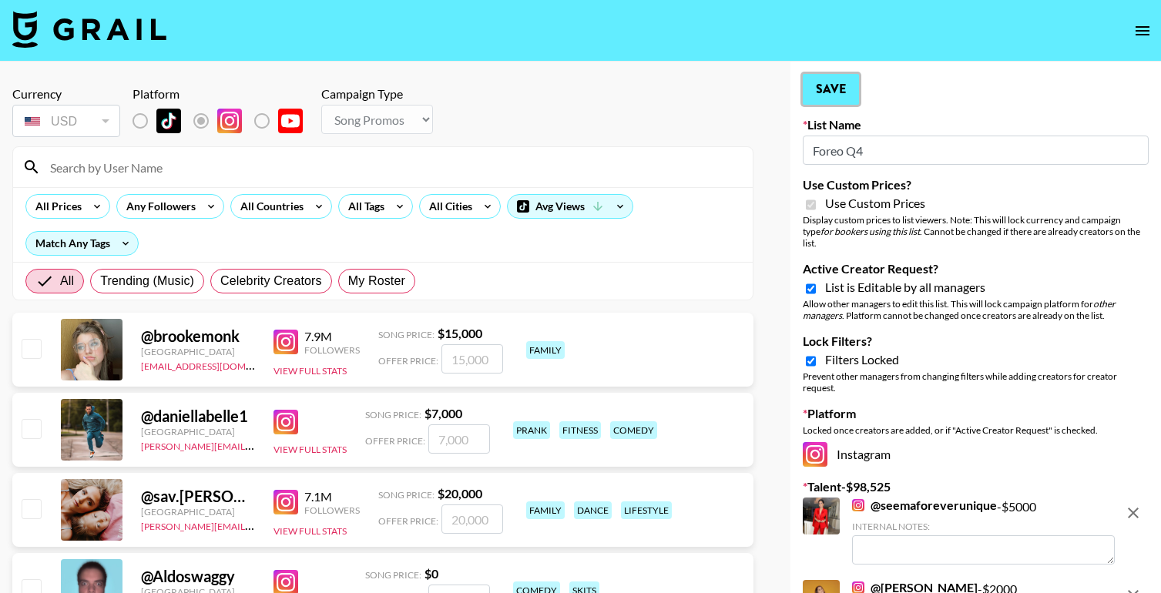
click at [835, 97] on button "Save" at bounding box center [831, 89] width 56 height 31
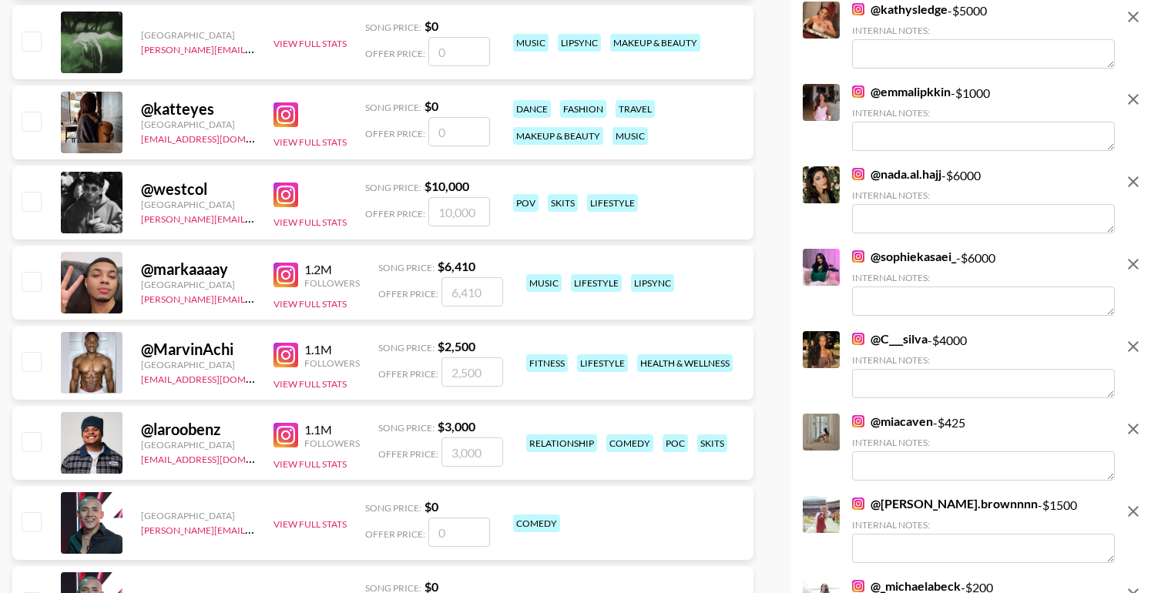
scroll to position [629, 0]
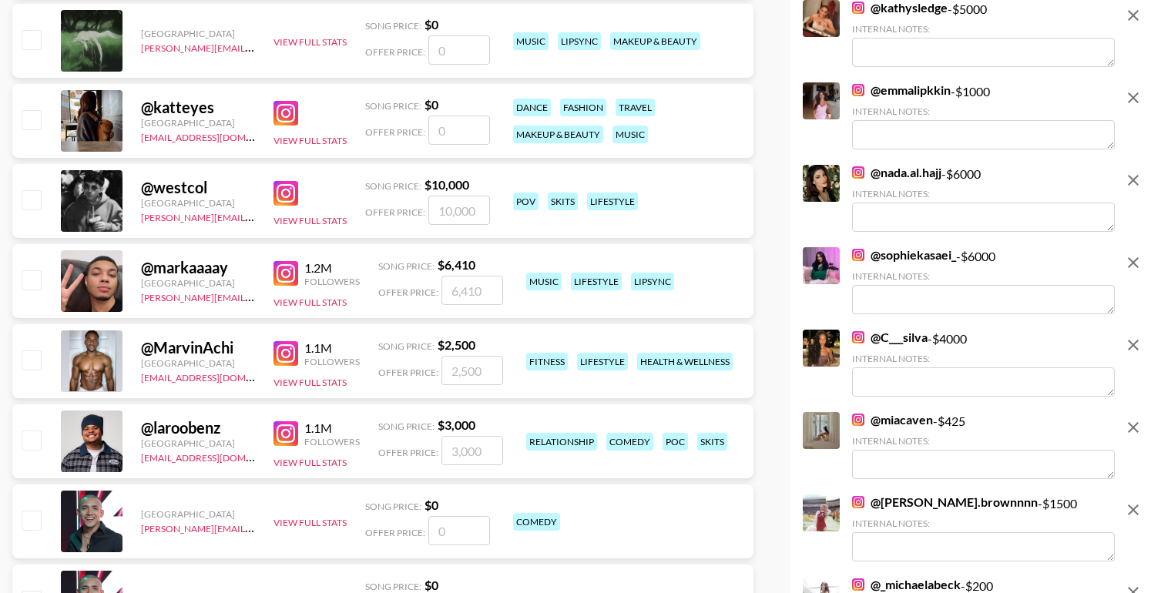
click at [1136, 505] on icon "remove" at bounding box center [1133, 510] width 11 height 11
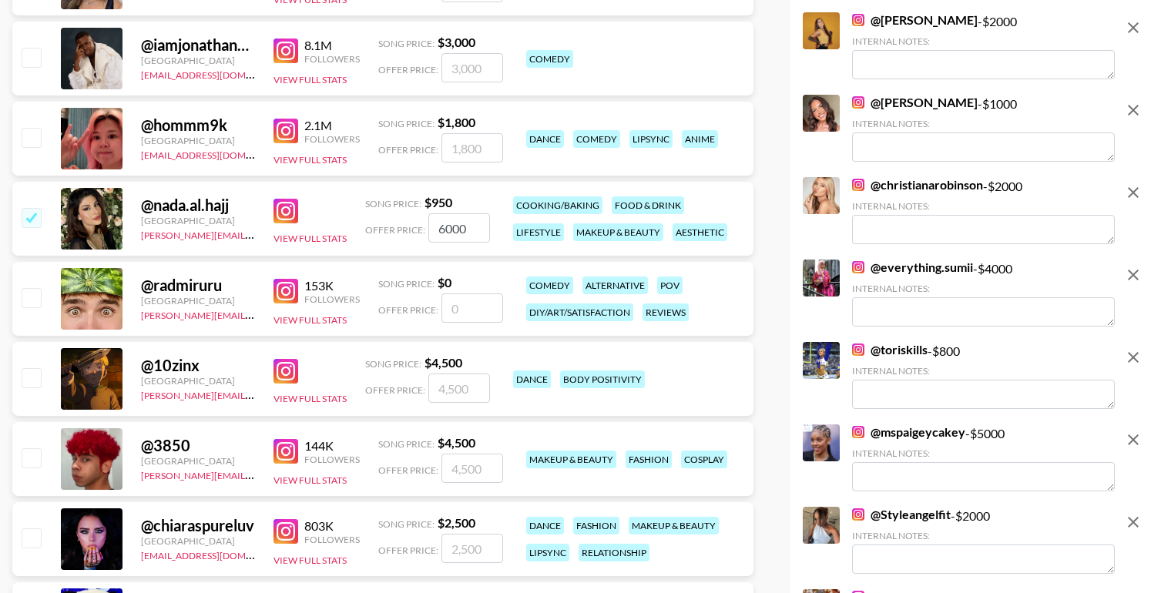
scroll to position [2136, 0]
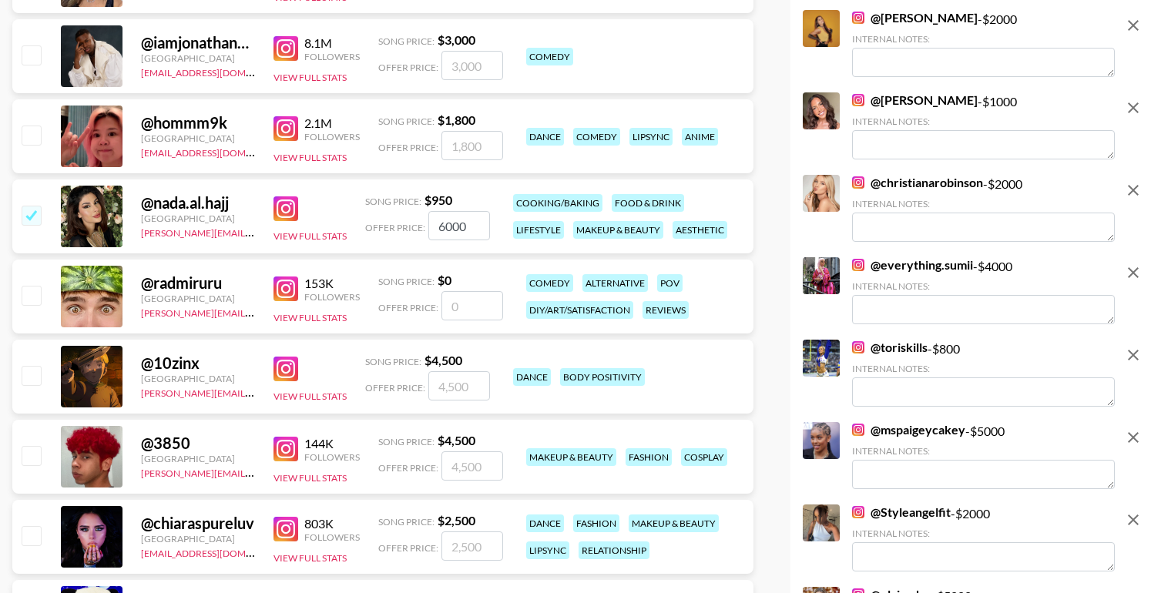
click at [1136, 346] on icon "remove" at bounding box center [1133, 355] width 18 height 18
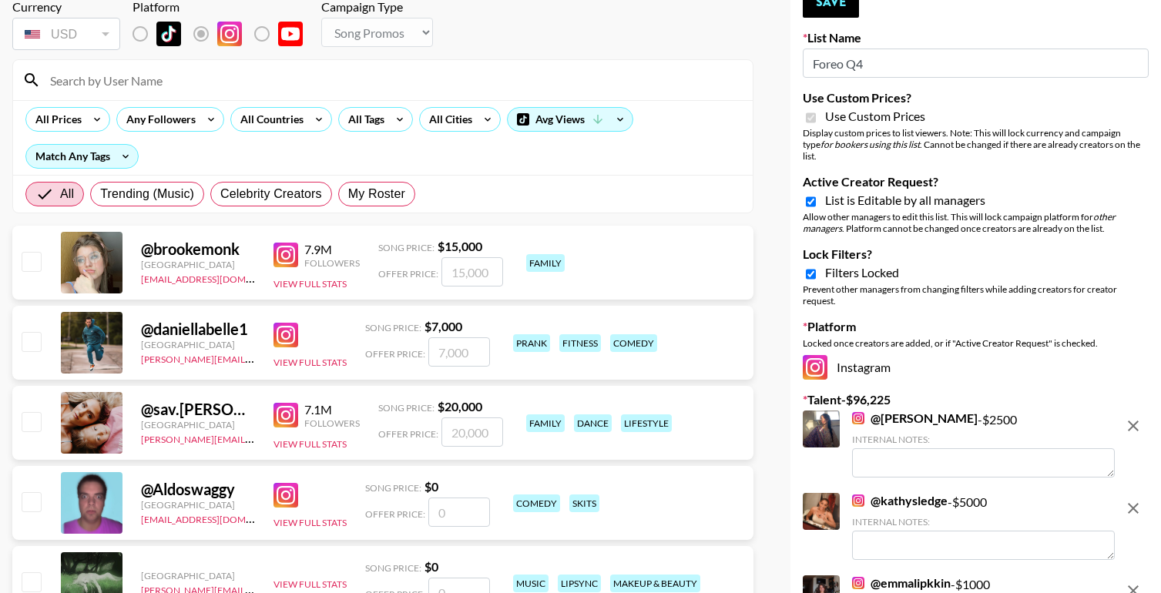
scroll to position [0, 0]
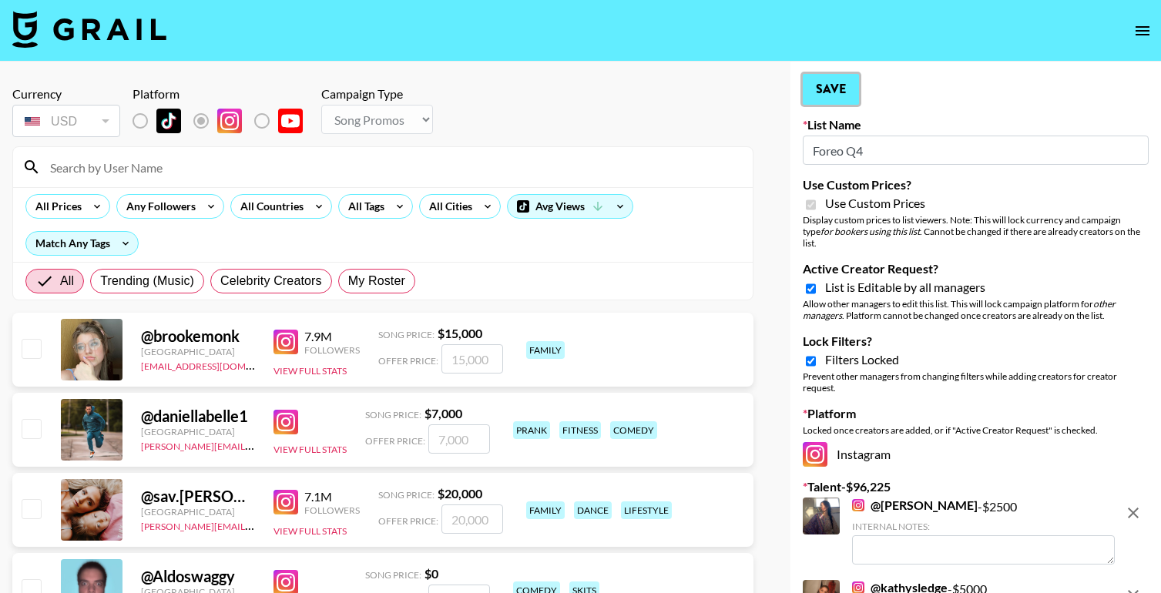
click at [828, 91] on button "Save" at bounding box center [831, 89] width 56 height 31
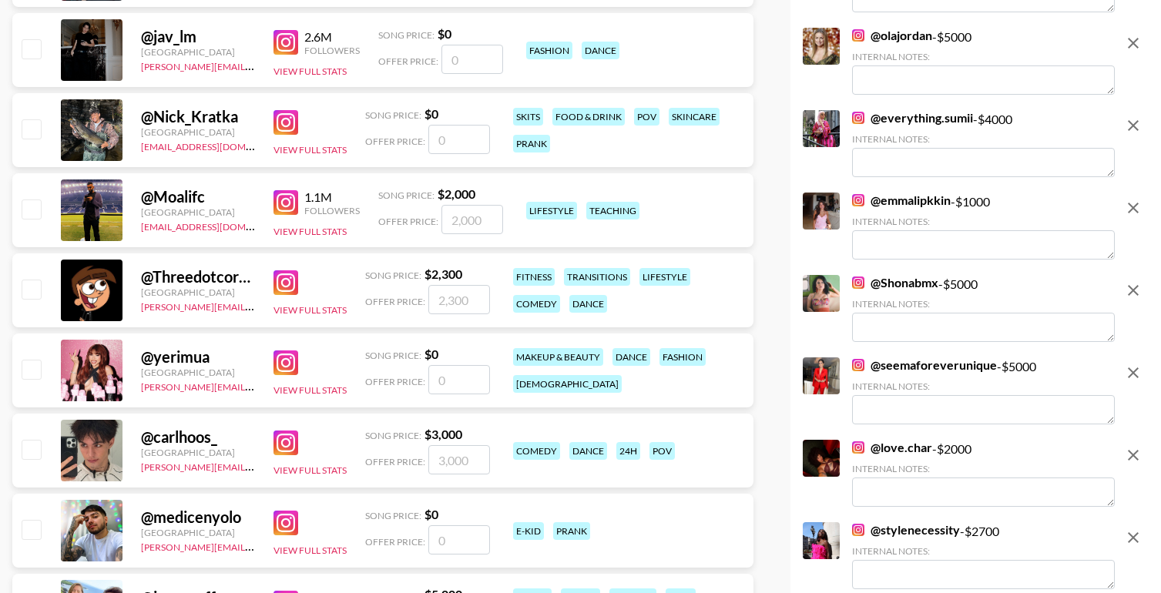
scroll to position [1277, 0]
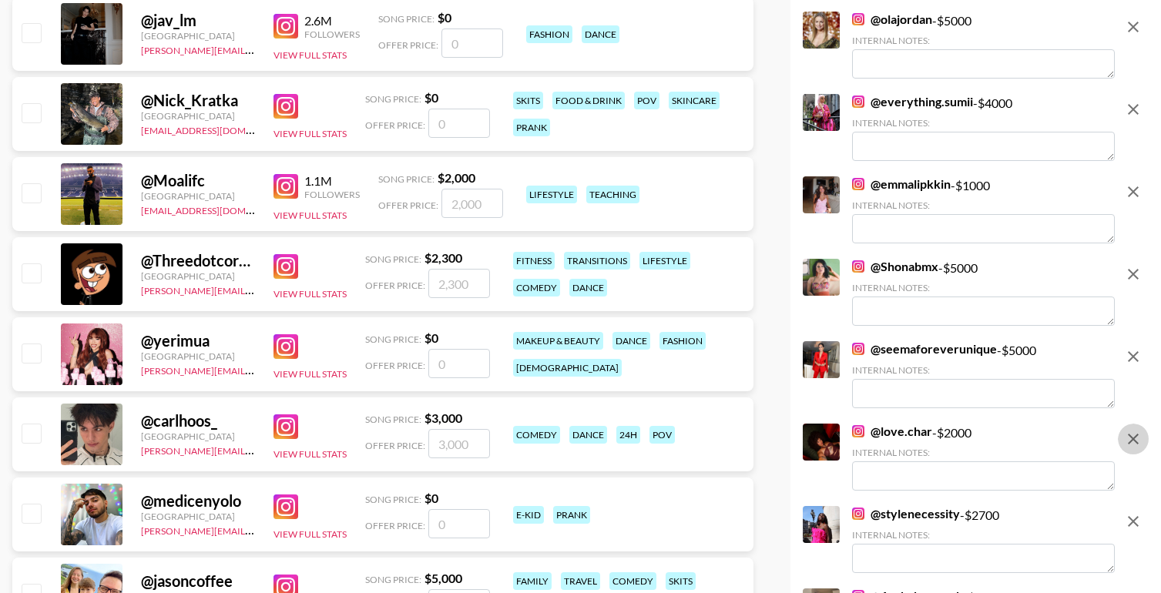
click at [1132, 434] on icon "remove" at bounding box center [1133, 439] width 11 height 11
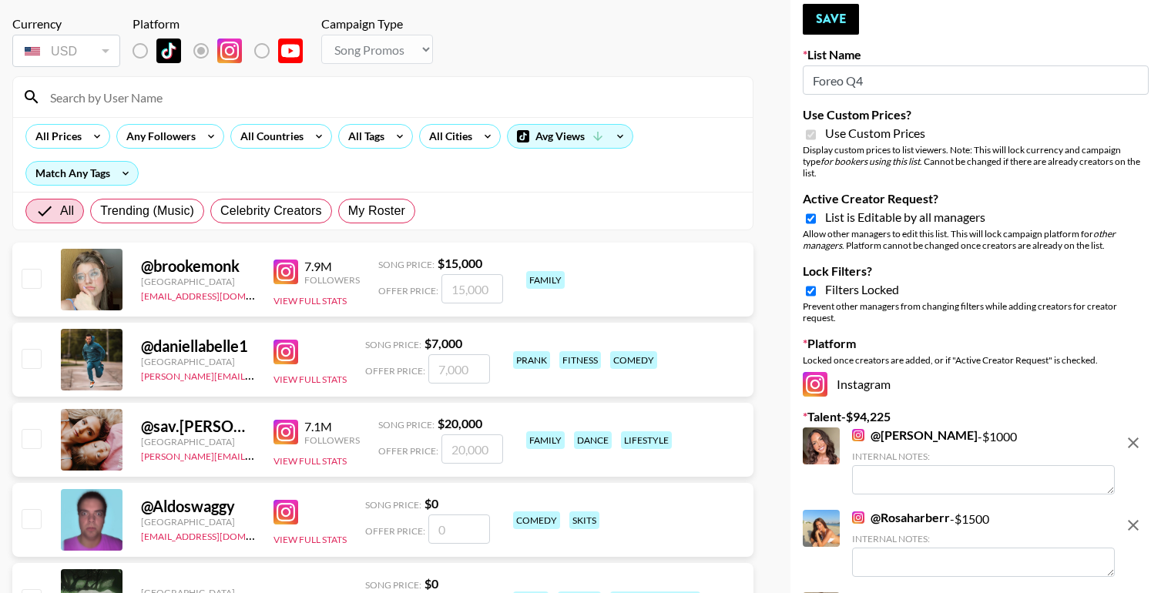
scroll to position [51, 0]
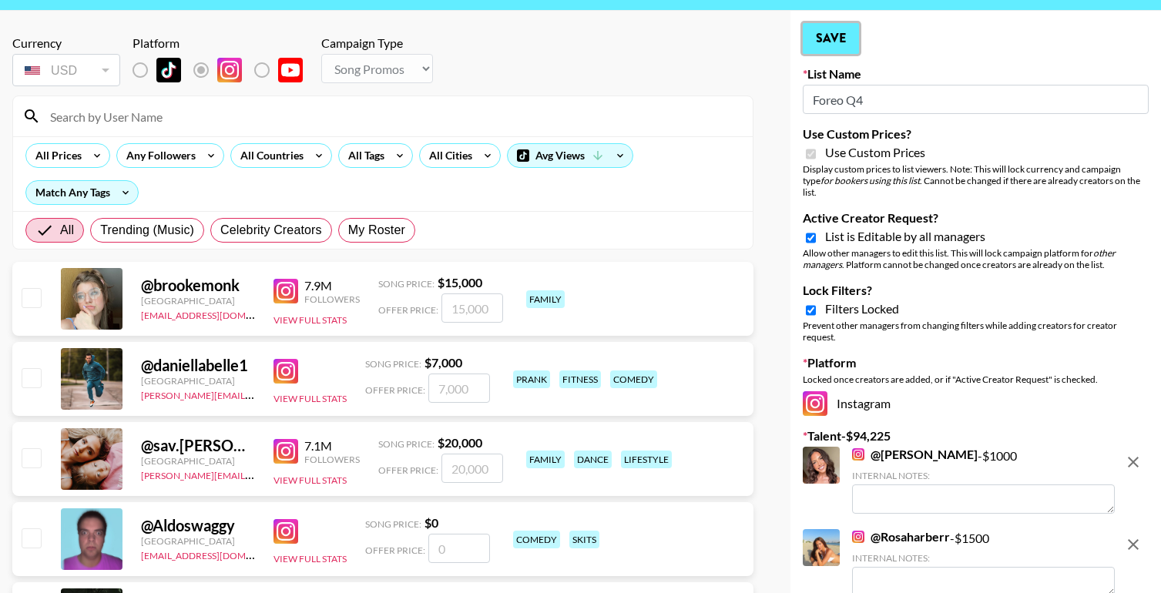
click at [831, 37] on button "Save" at bounding box center [831, 38] width 56 height 31
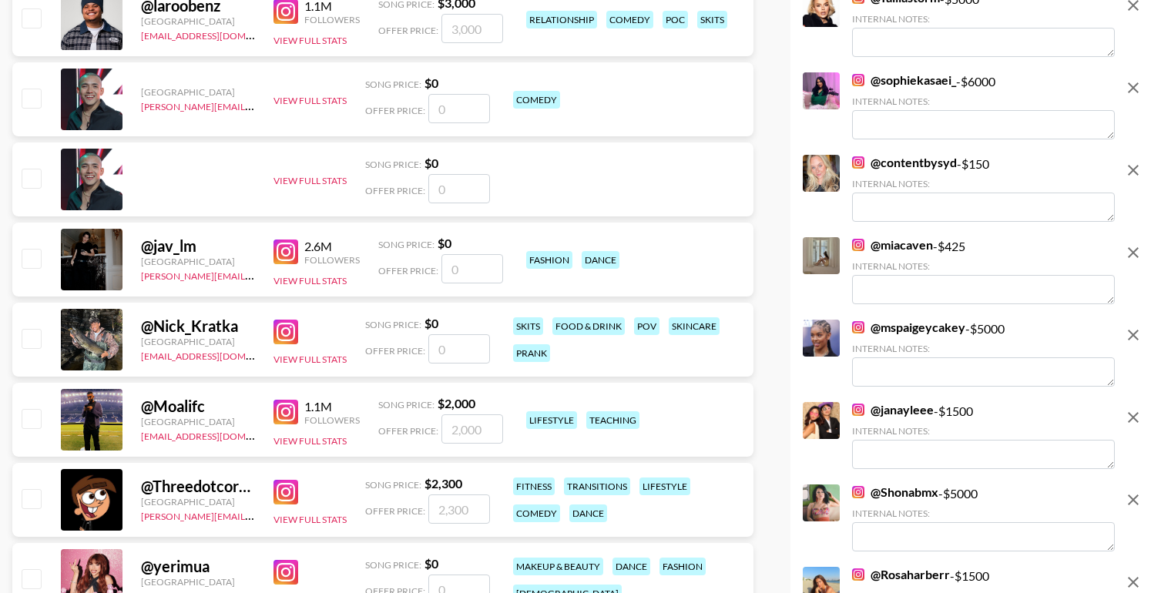
scroll to position [1064, 0]
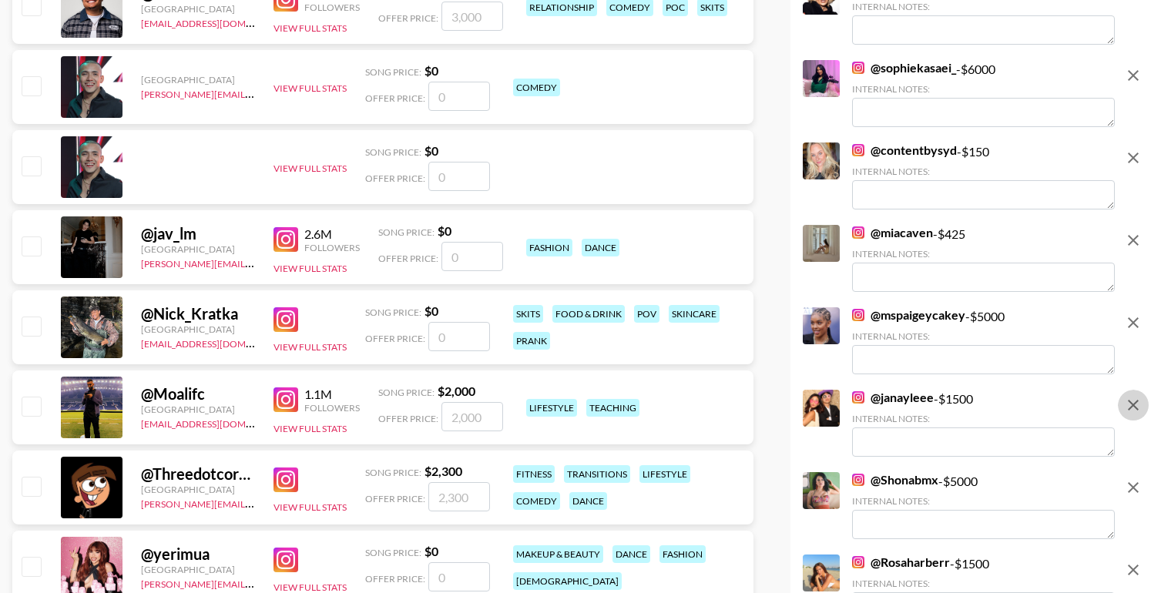
click at [1129, 396] on icon "remove" at bounding box center [1133, 405] width 18 height 18
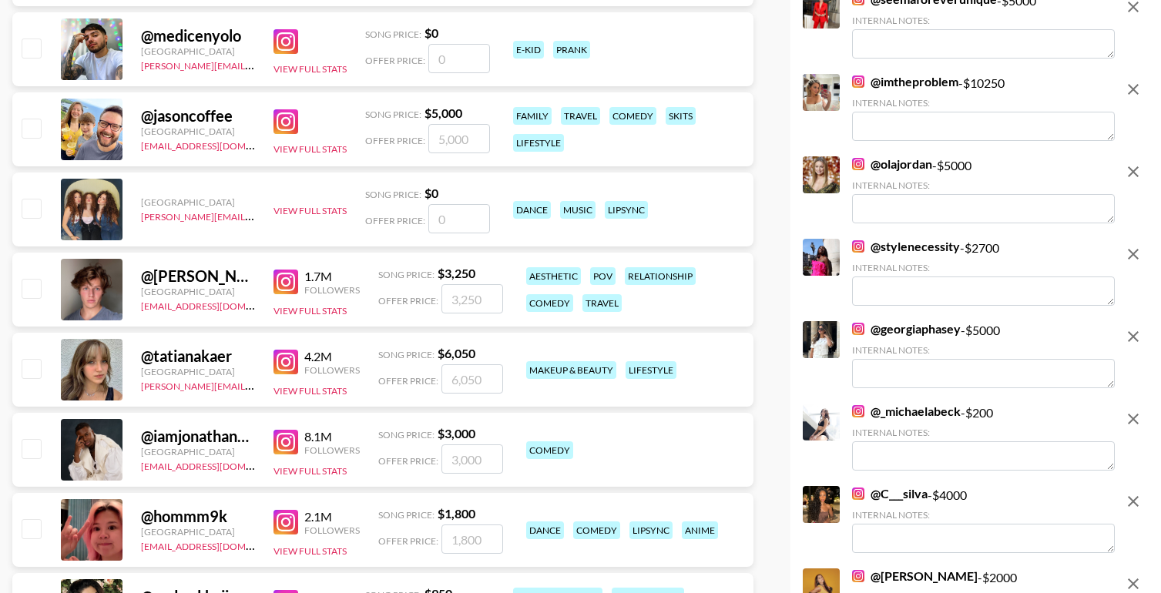
scroll to position [1750, 0]
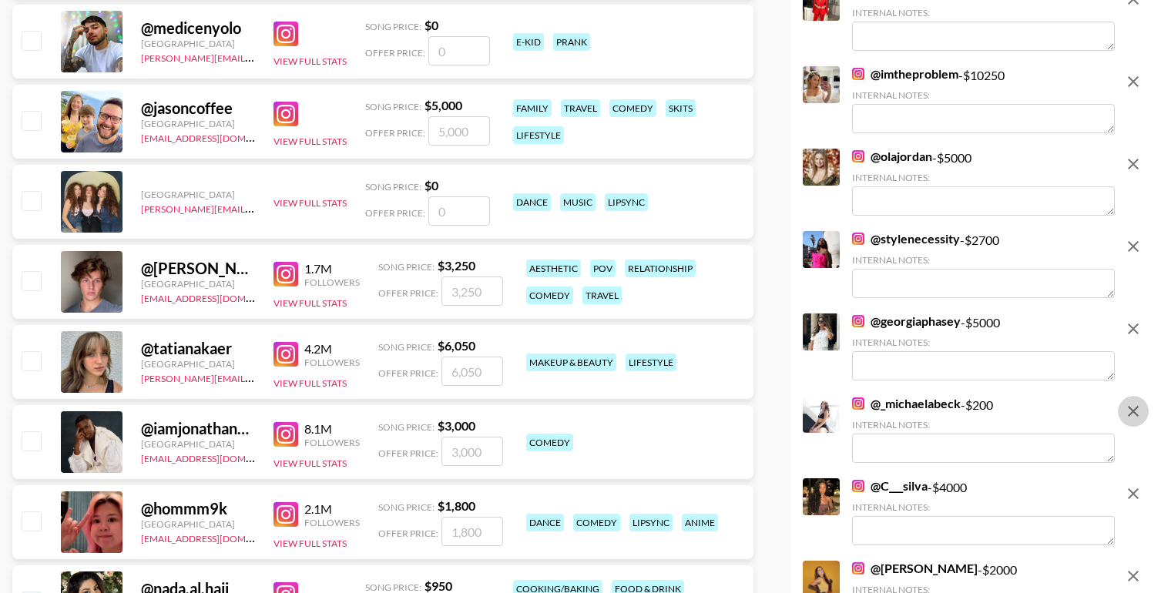
click at [1130, 406] on icon "remove" at bounding box center [1133, 411] width 11 height 11
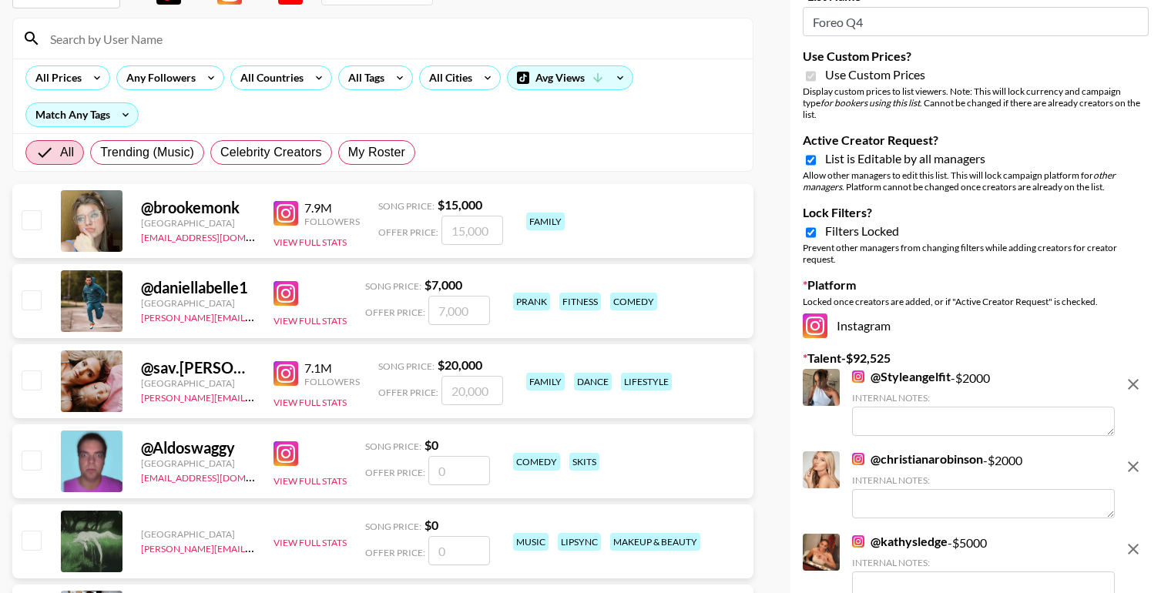
scroll to position [0, 0]
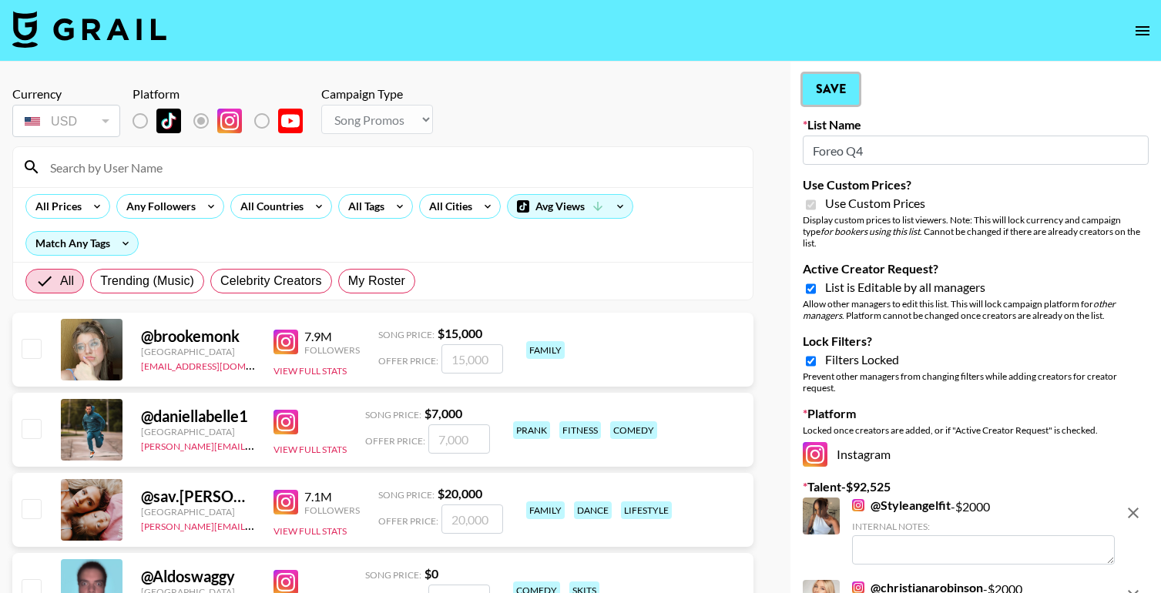
click at [835, 86] on button "Save" at bounding box center [831, 89] width 56 height 31
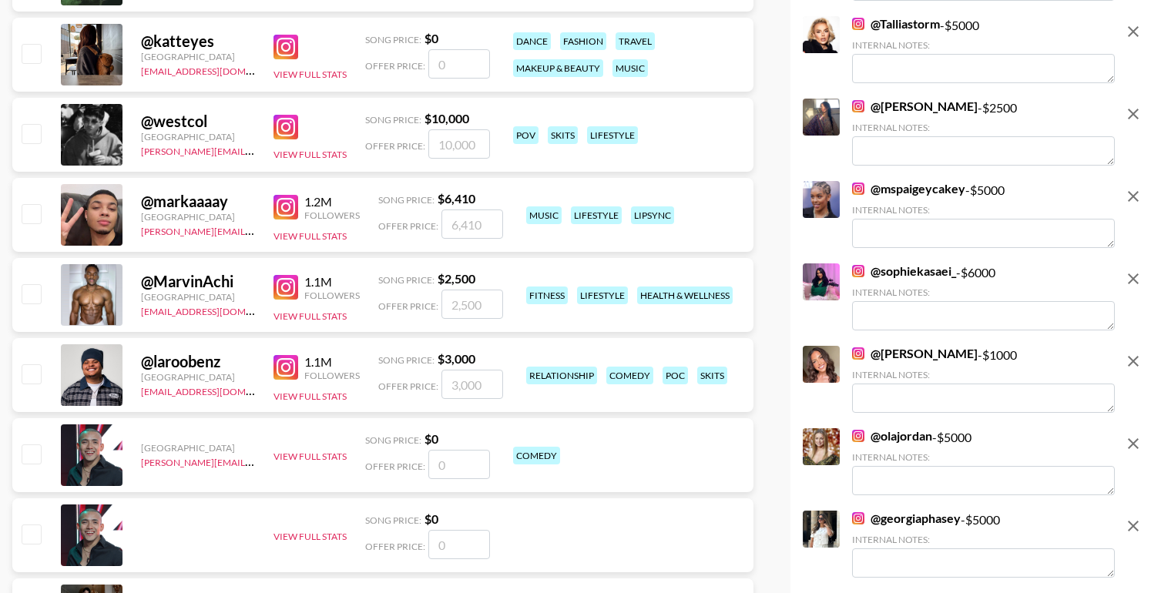
scroll to position [697, 0]
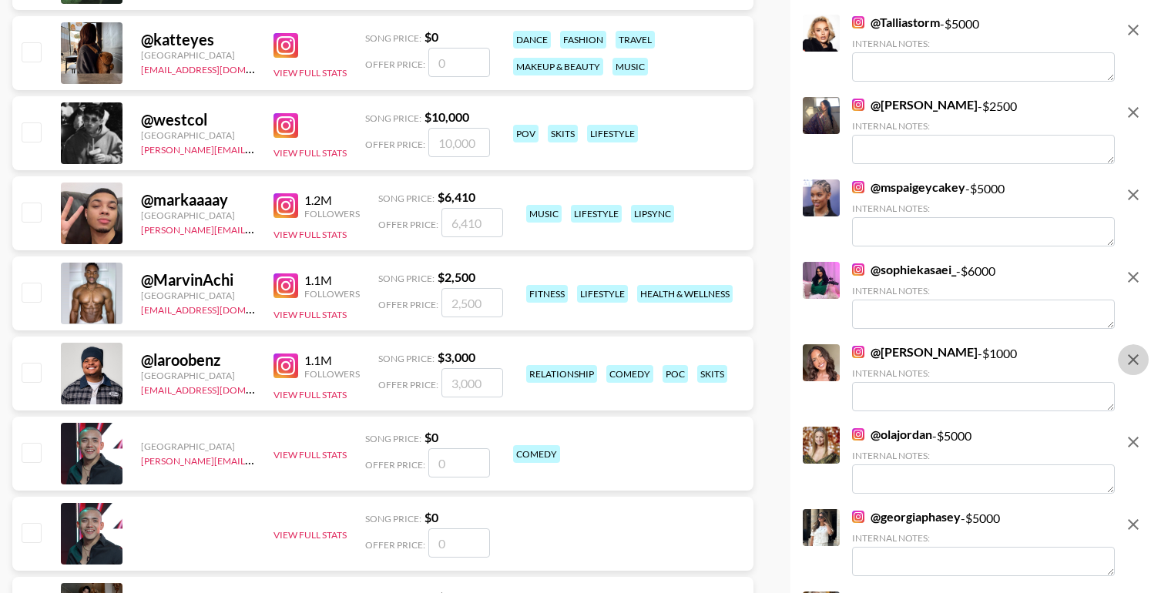
click at [1135, 351] on icon "remove" at bounding box center [1133, 360] width 18 height 18
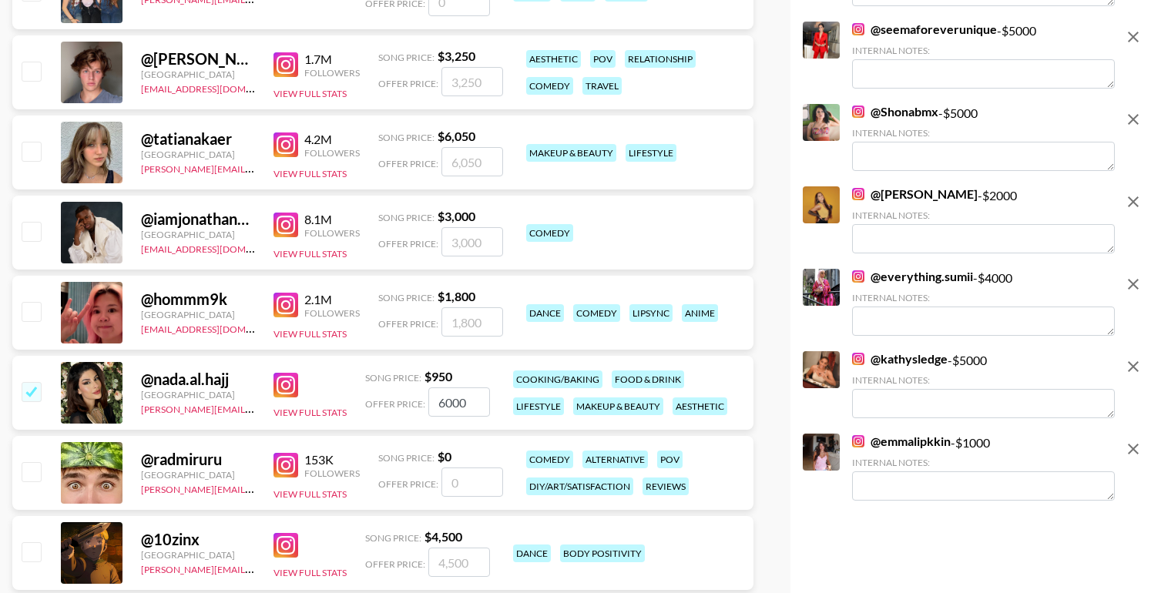
scroll to position [1966, 0]
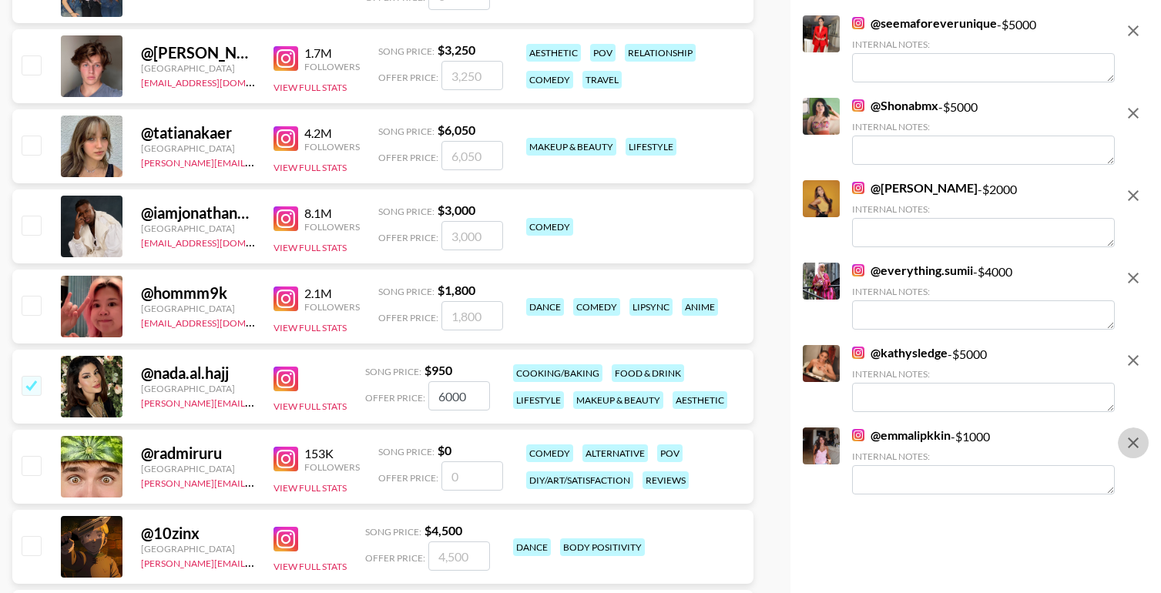
click at [1132, 438] on icon "remove" at bounding box center [1133, 443] width 11 height 11
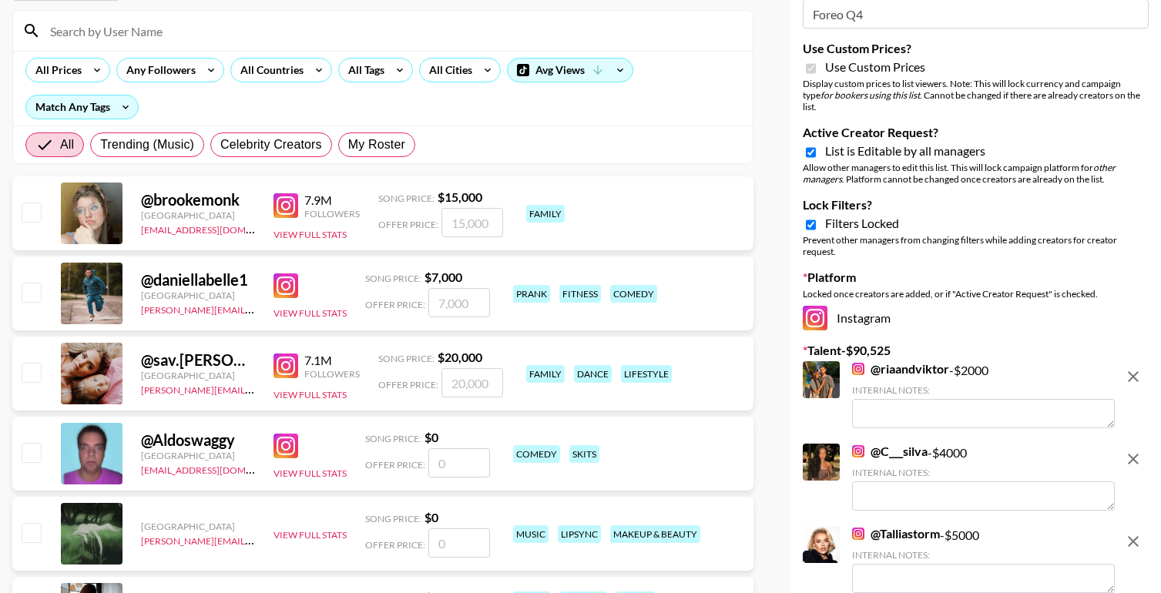
scroll to position [0, 0]
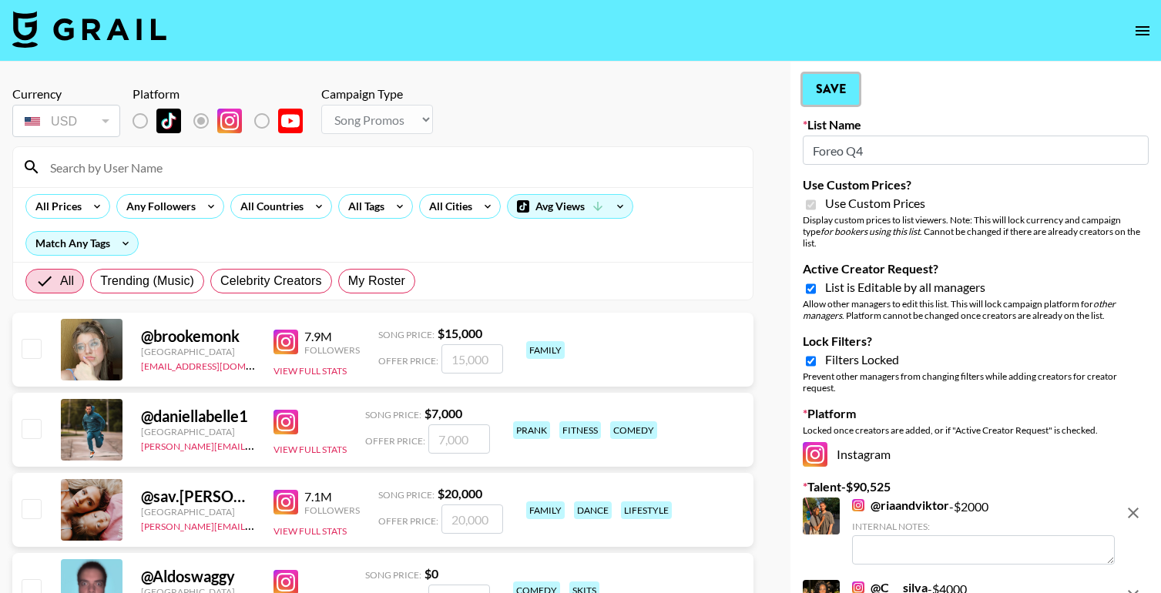
click at [843, 98] on button "Save" at bounding box center [831, 89] width 56 height 31
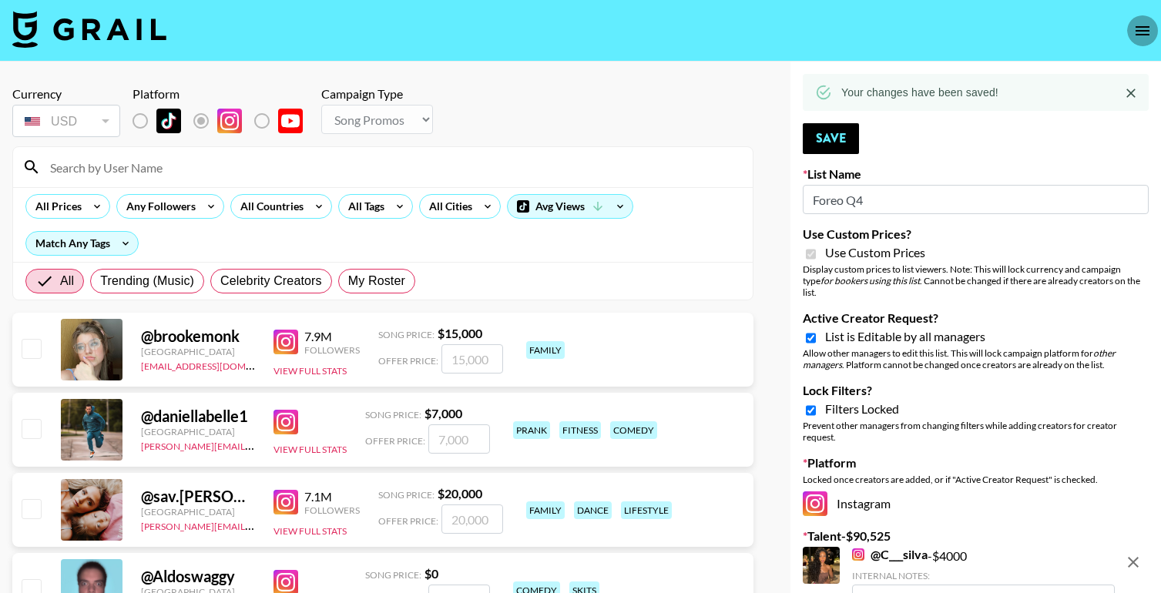
click at [1145, 29] on icon "open drawer" at bounding box center [1143, 30] width 14 height 9
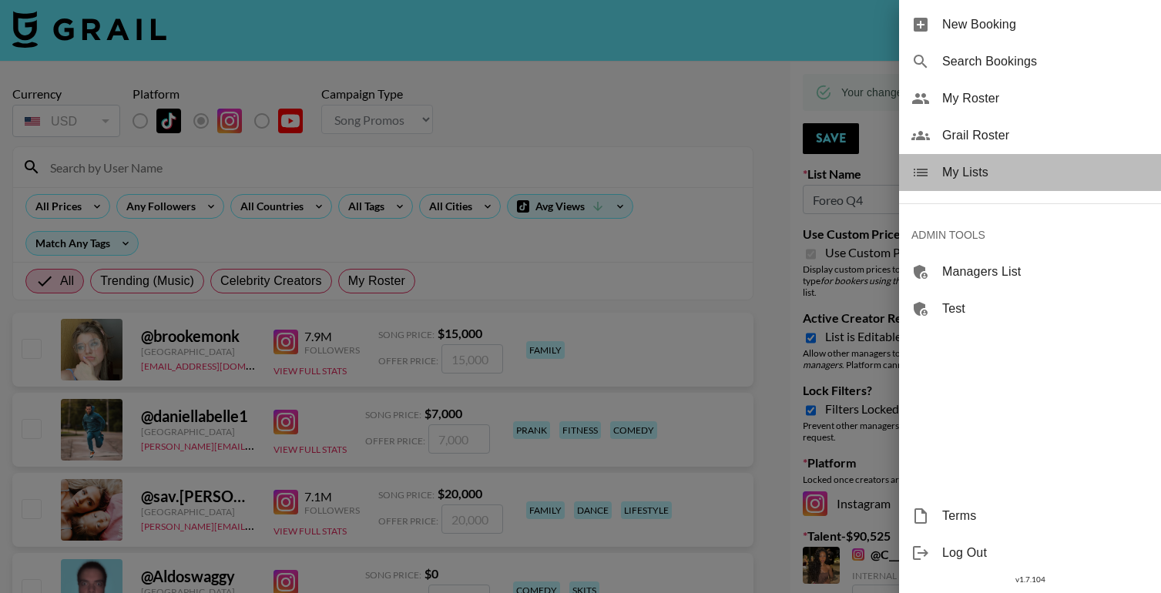
click at [981, 171] on span "My Lists" at bounding box center [1045, 172] width 206 height 18
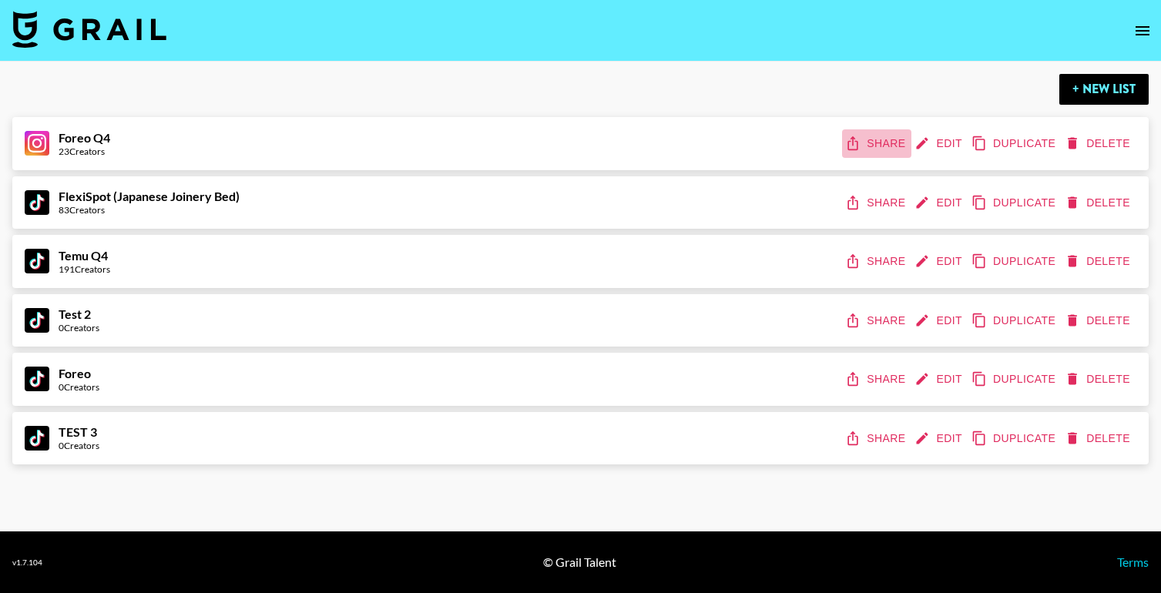
click at [890, 143] on button "Share" at bounding box center [876, 143] width 69 height 29
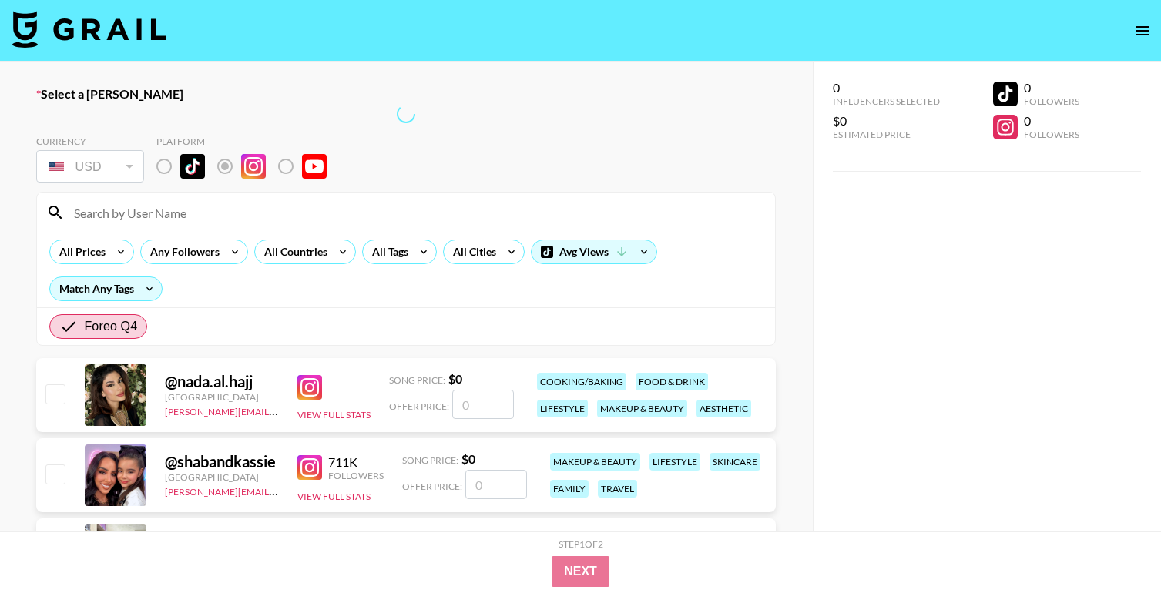
radio input "true"
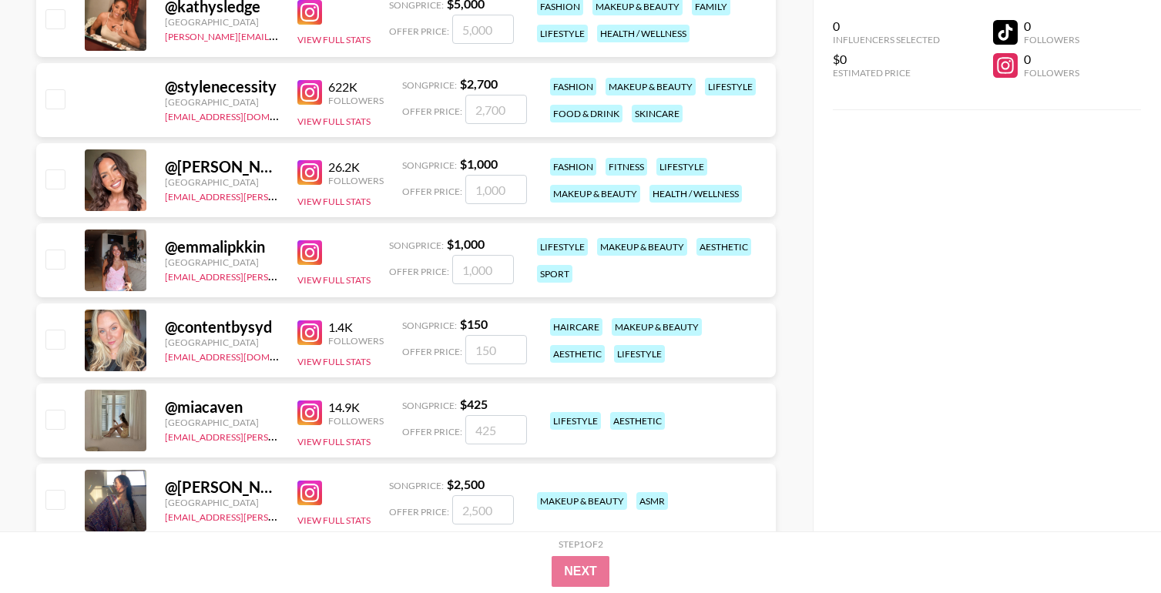
scroll to position [2999, 0]
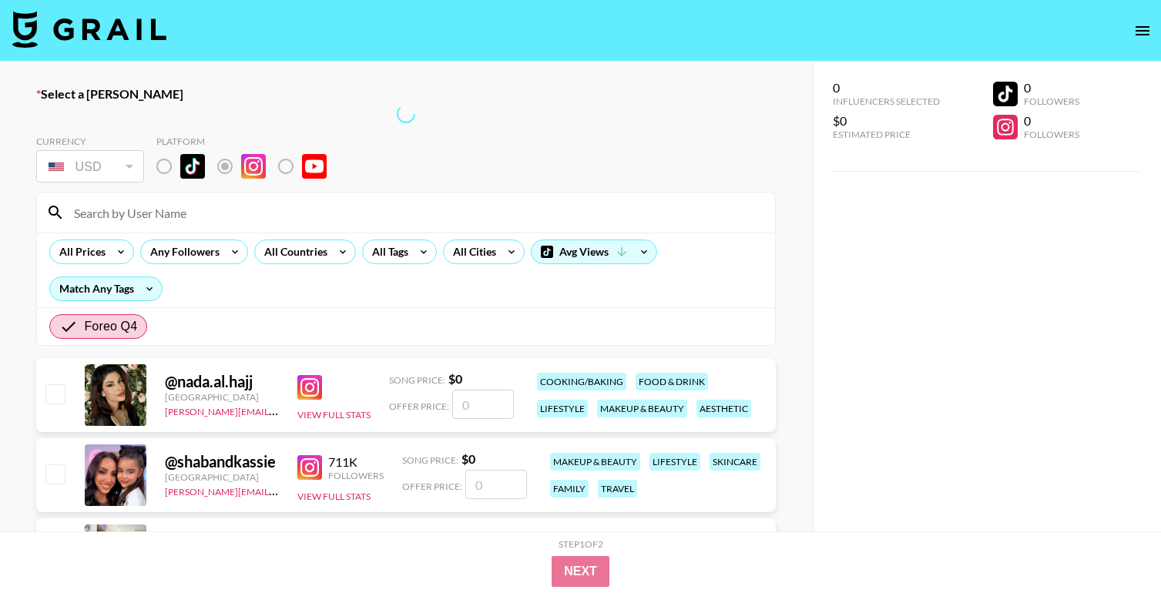
radio input "true"
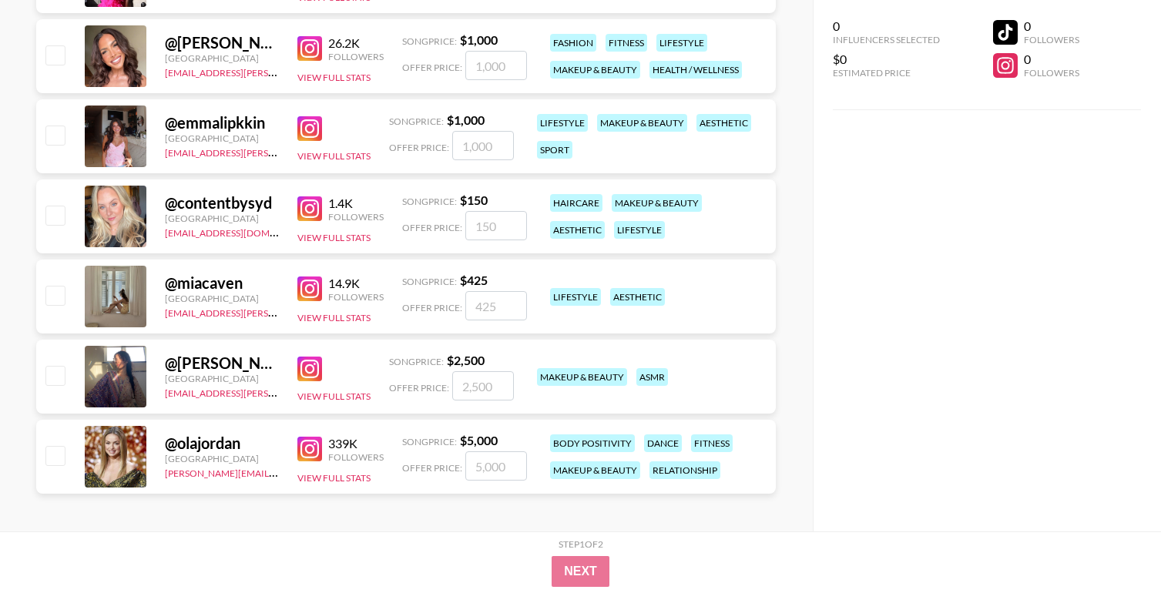
scroll to position [2999, 0]
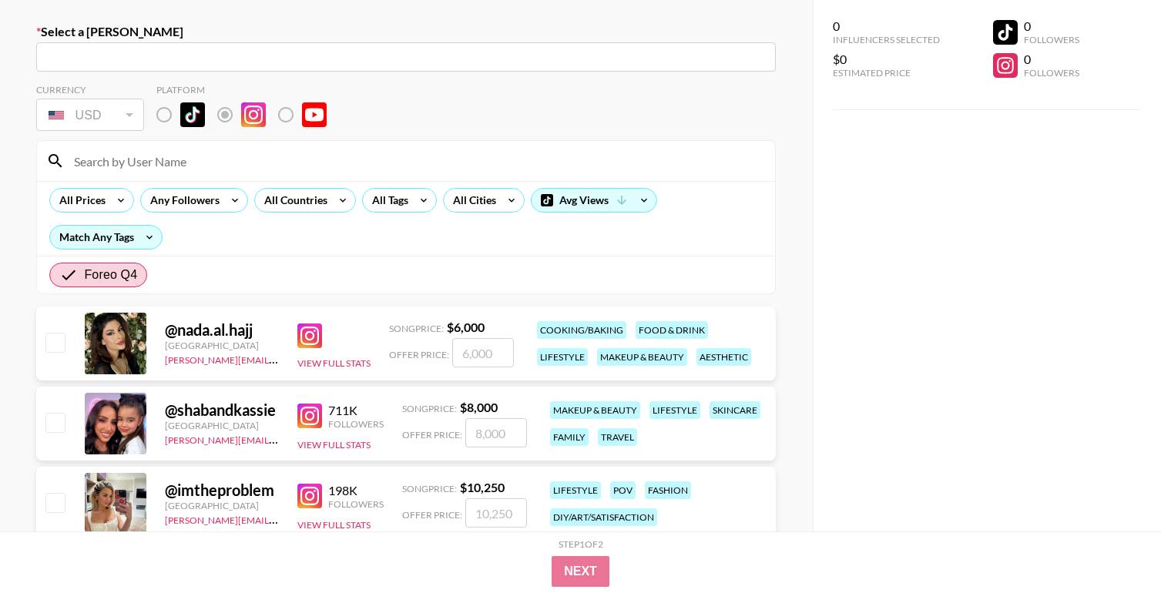
scroll to position [74, 0]
